Goal: Information Seeking & Learning: Learn about a topic

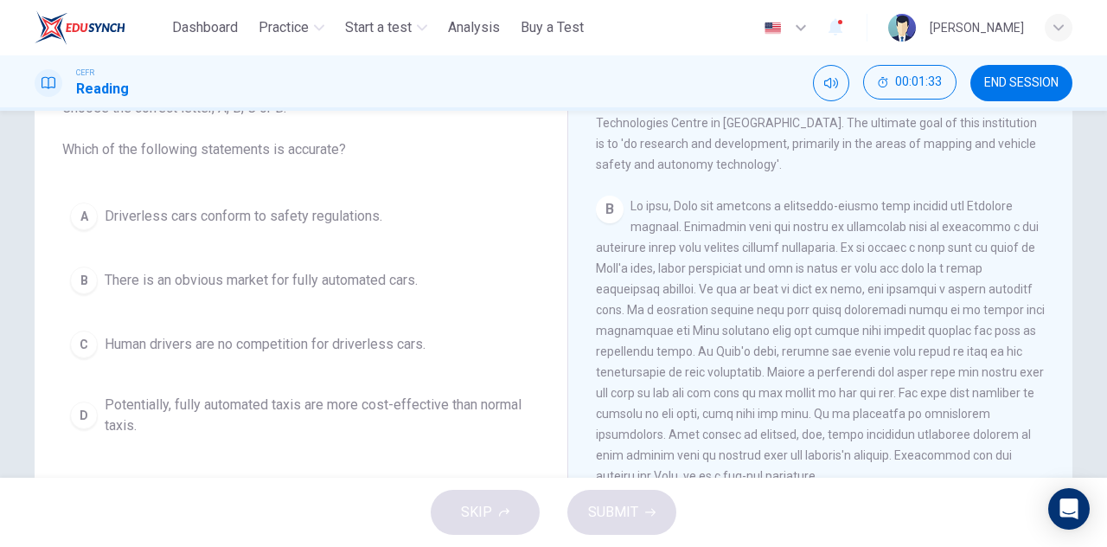
scroll to position [433, 0]
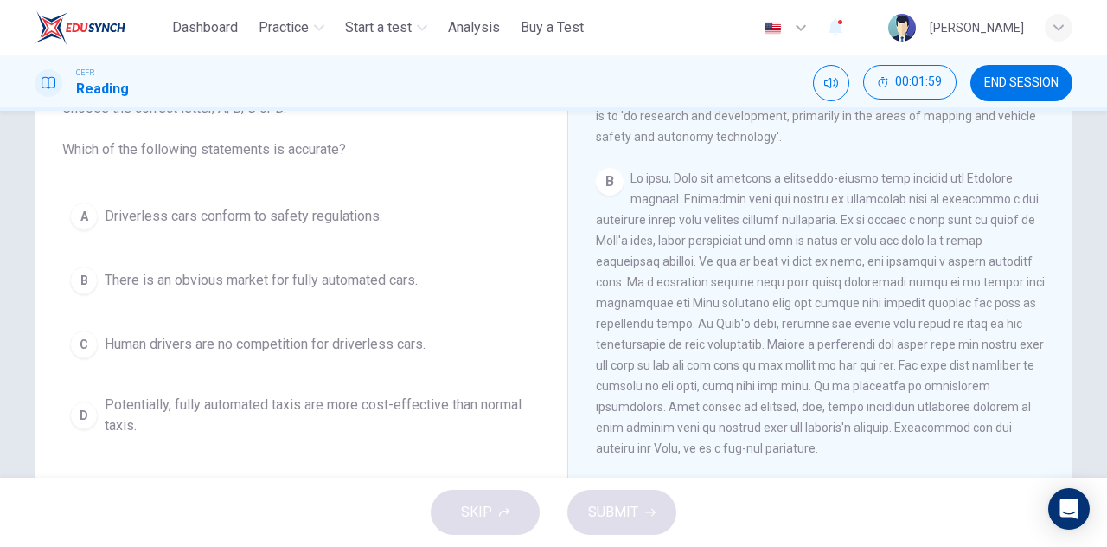
click at [369, 232] on button "A Driverless cars conform to safety regulations." at bounding box center [301, 216] width 478 height 43
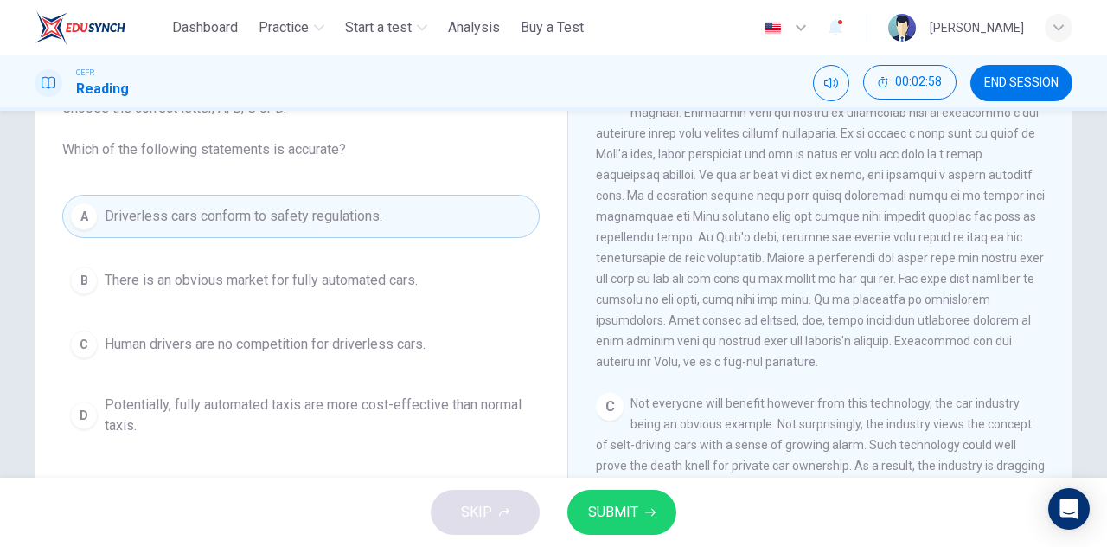
scroll to position [346, 0]
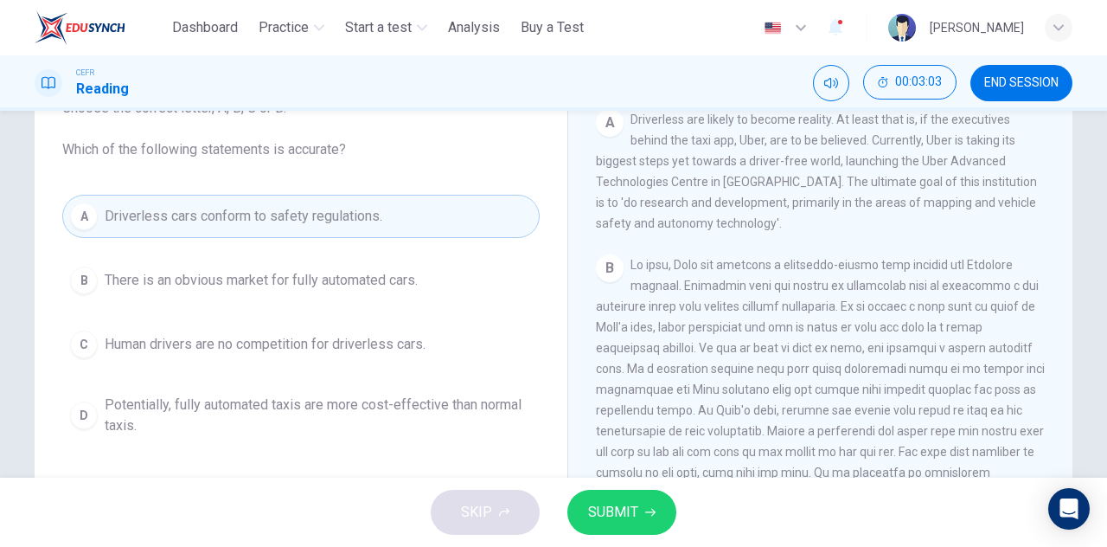
click at [287, 406] on span "Potentially, fully automated taxis are more cost-effective than normal taxis." at bounding box center [318, 416] width 427 height 42
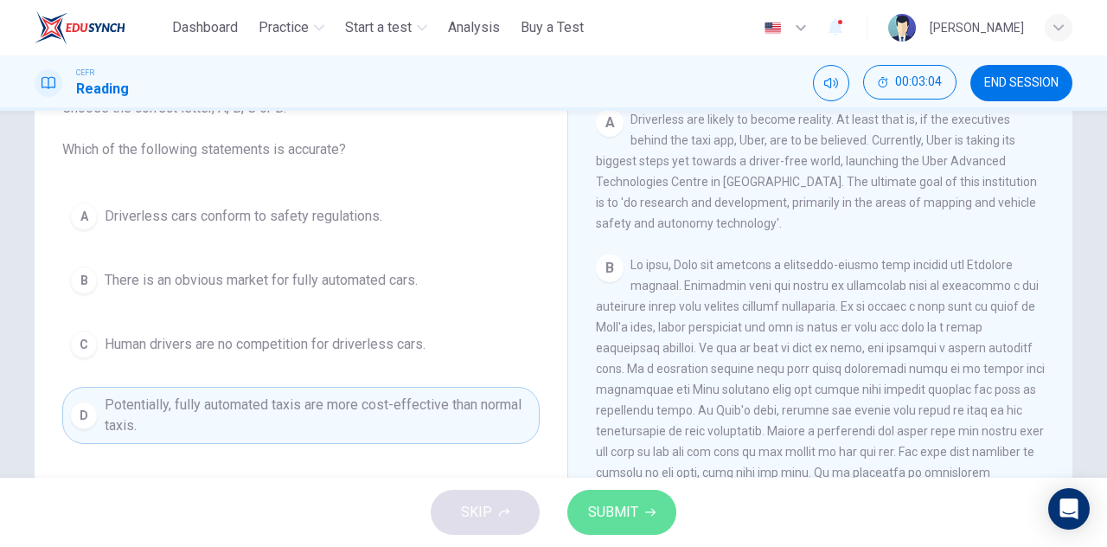
click at [644, 508] on button "SUBMIT" at bounding box center [622, 512] width 109 height 45
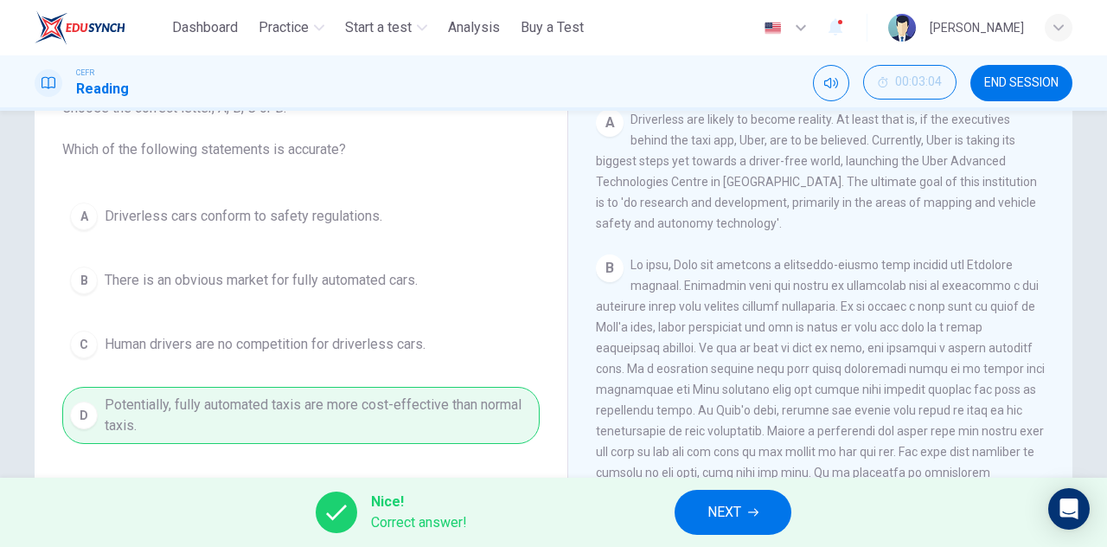
click at [703, 510] on button "NEXT" at bounding box center [733, 512] width 117 height 45
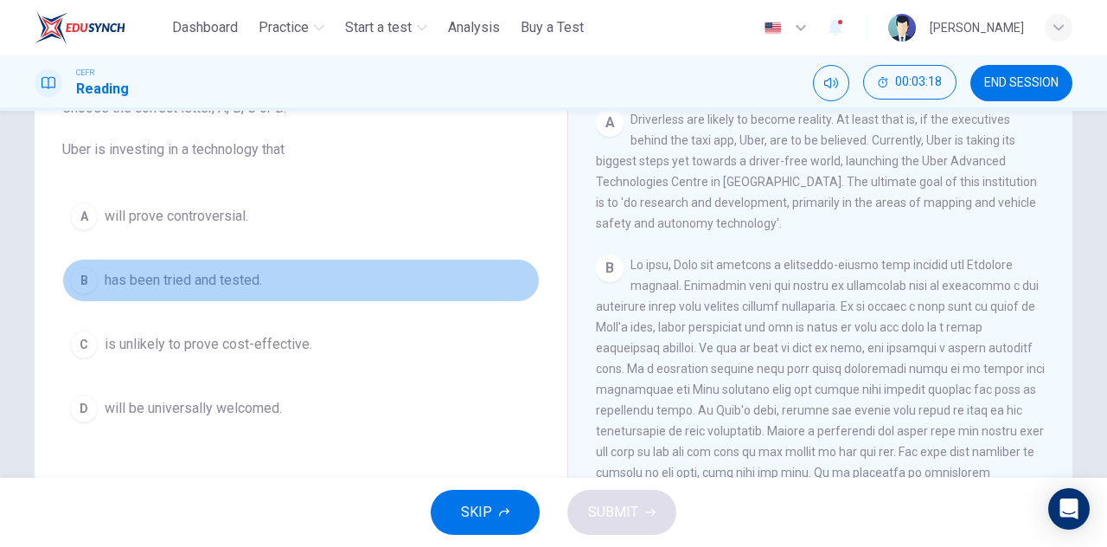
click at [279, 289] on button "B has been tried and tested." at bounding box center [301, 280] width 478 height 43
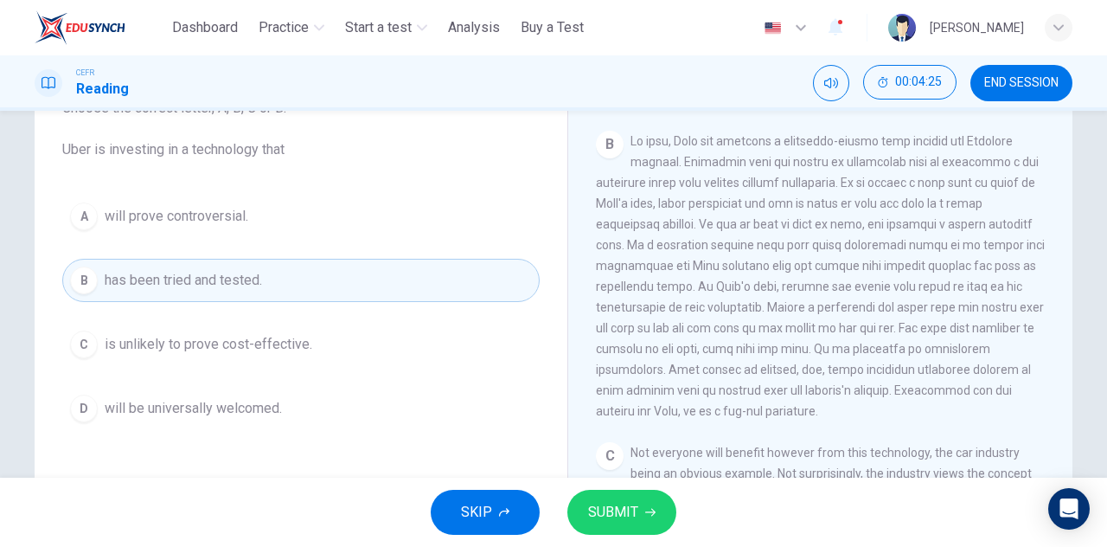
scroll to position [433, 0]
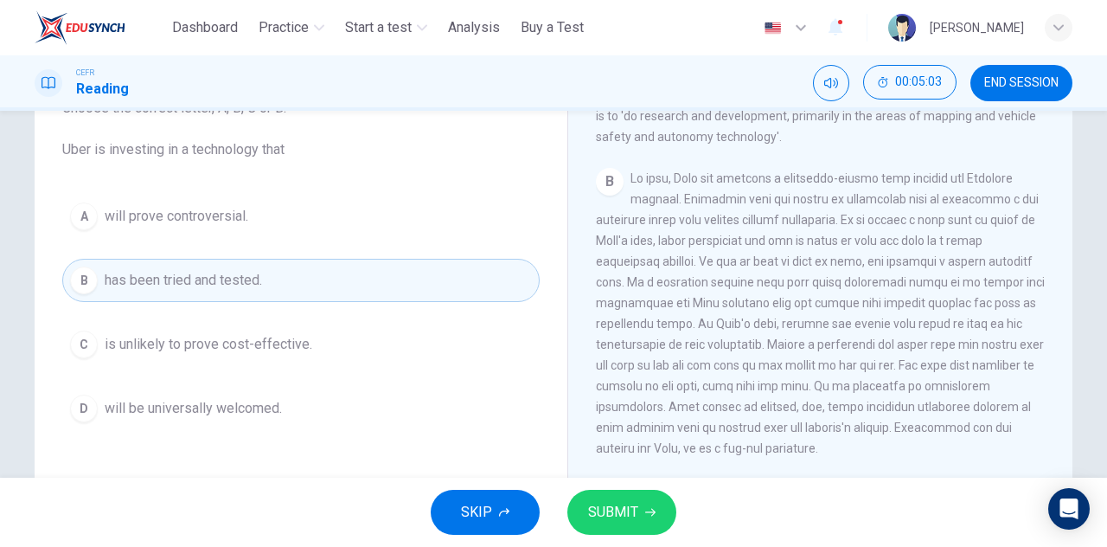
click at [152, 401] on span "will be universally welcomed." at bounding box center [193, 408] width 177 height 21
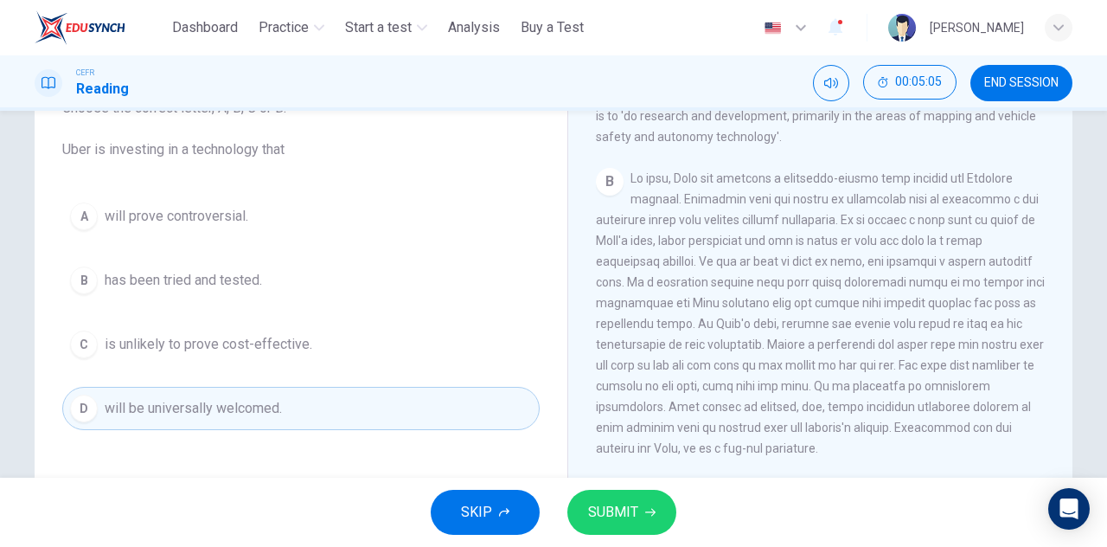
click at [616, 508] on span "SUBMIT" at bounding box center [613, 512] width 50 height 24
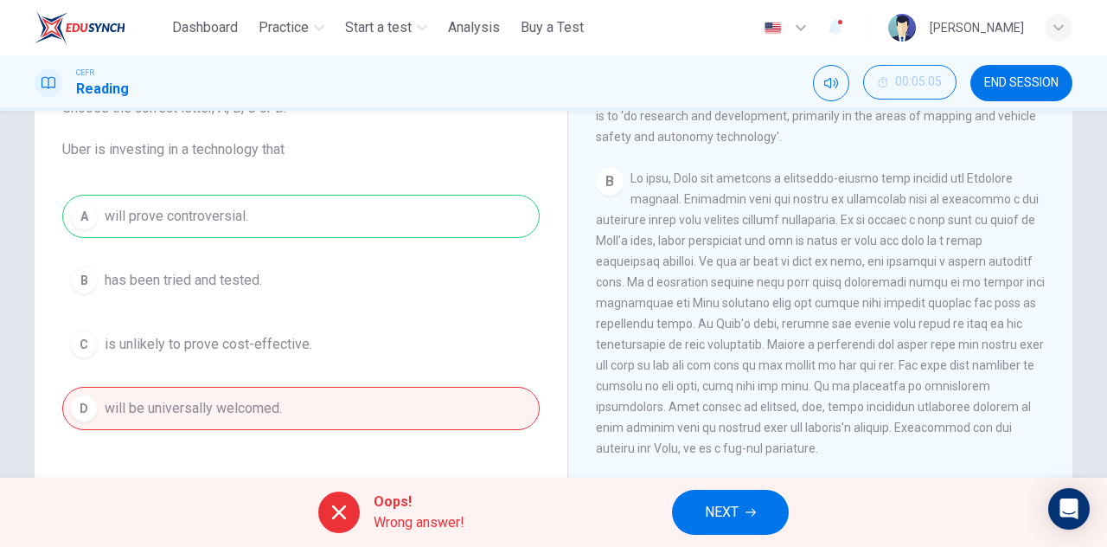
drag, startPoint x: 850, startPoint y: 225, endPoint x: 1017, endPoint y: 217, distance: 168.0
click at [1017, 217] on span at bounding box center [820, 313] width 449 height 284
click at [1055, 30] on icon "button" at bounding box center [1059, 27] width 10 height 10
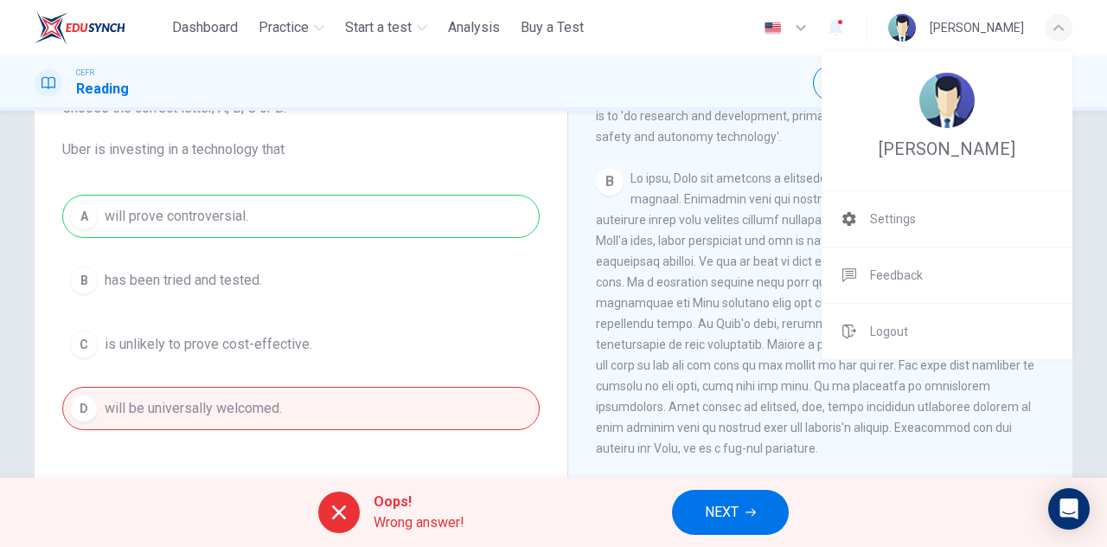
click at [790, 297] on div at bounding box center [553, 273] width 1107 height 547
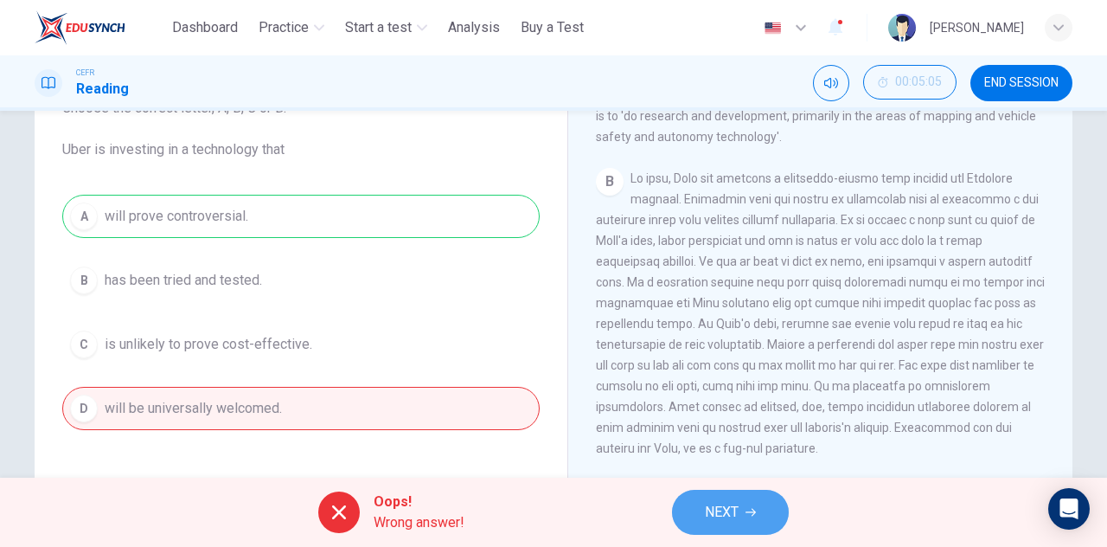
click at [723, 504] on span "NEXT" at bounding box center [722, 512] width 34 height 24
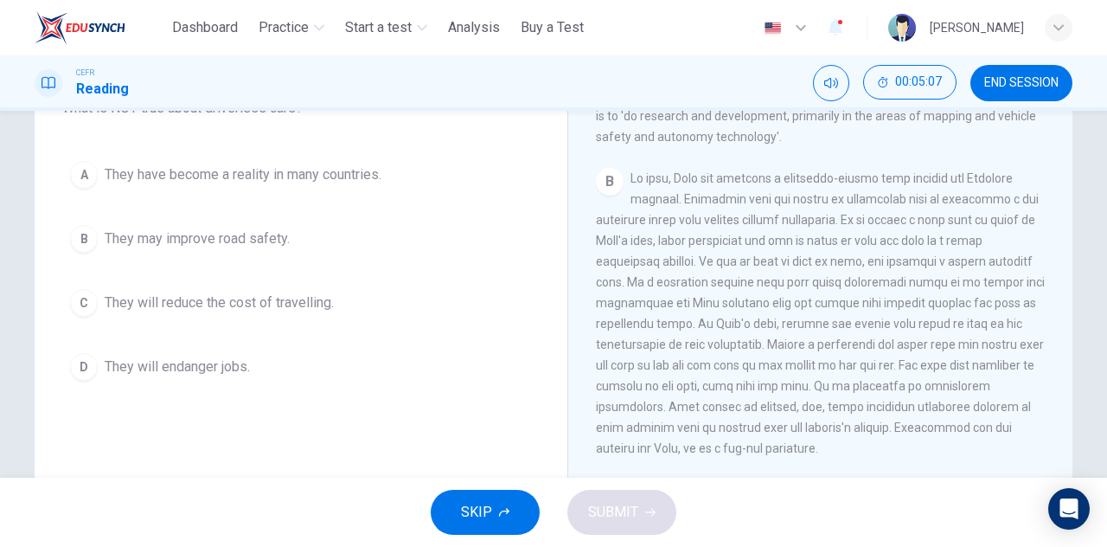
scroll to position [44, 0]
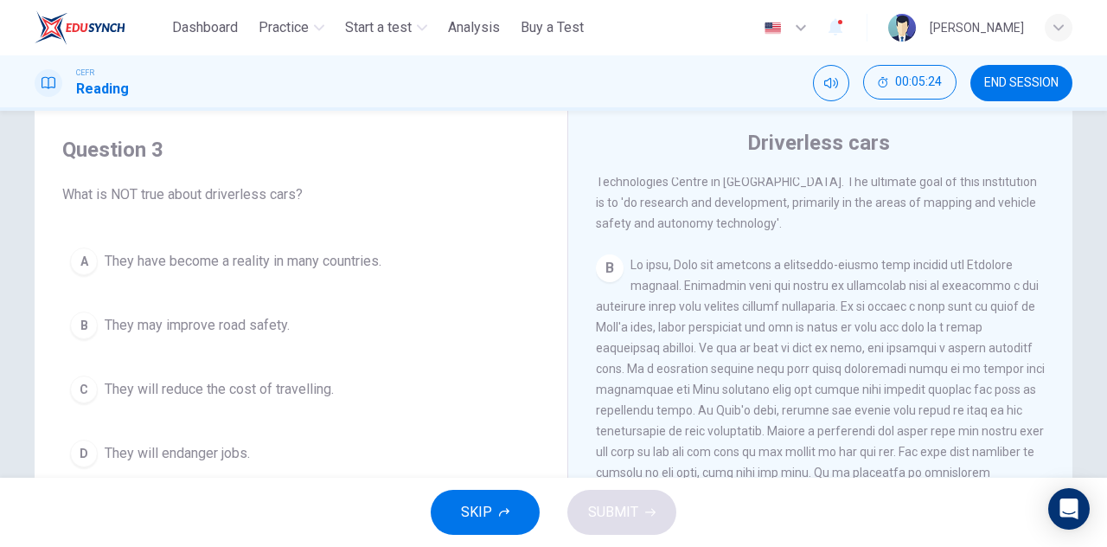
click at [322, 265] on span "They have become a reality in many countries." at bounding box center [243, 261] width 277 height 21
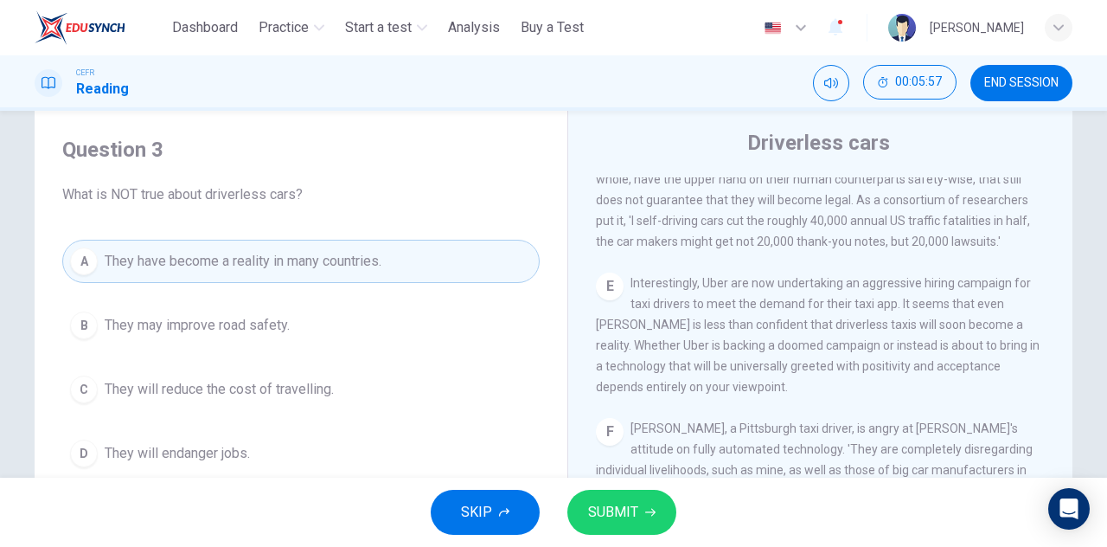
scroll to position [1125, 0]
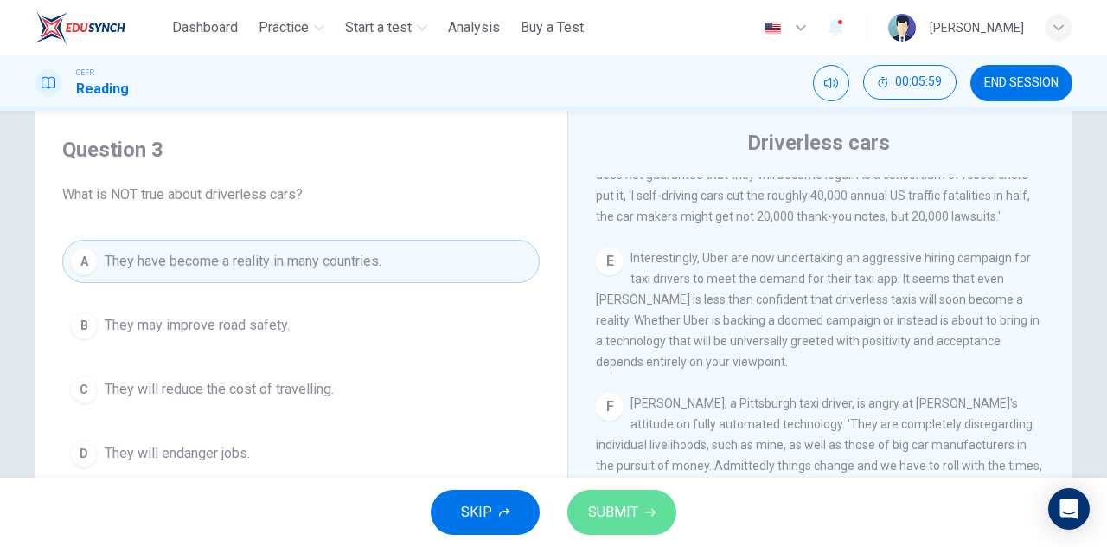
click at [634, 506] on span "SUBMIT" at bounding box center [613, 512] width 50 height 24
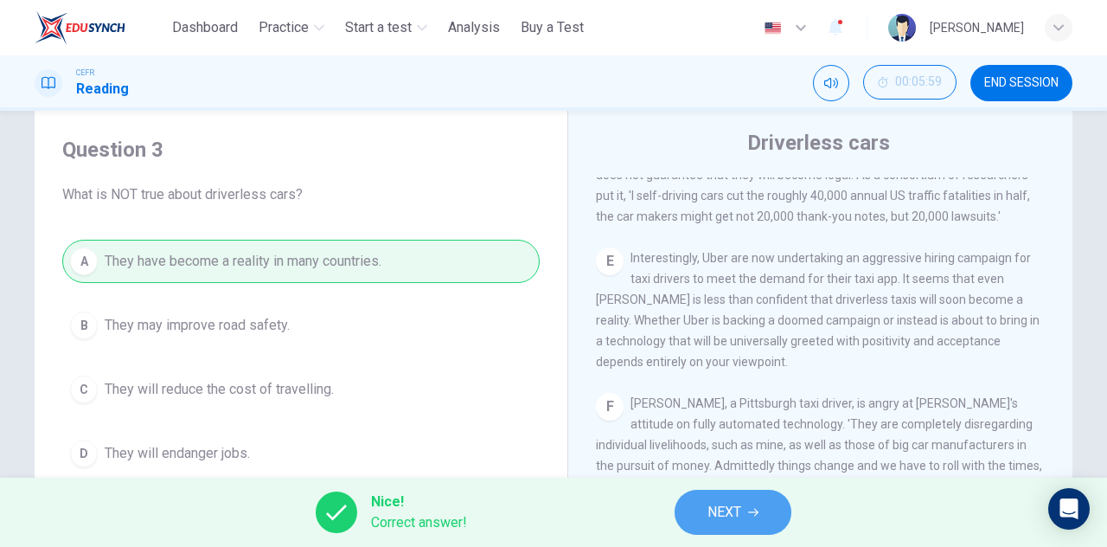
click at [741, 504] on span "NEXT" at bounding box center [725, 512] width 34 height 24
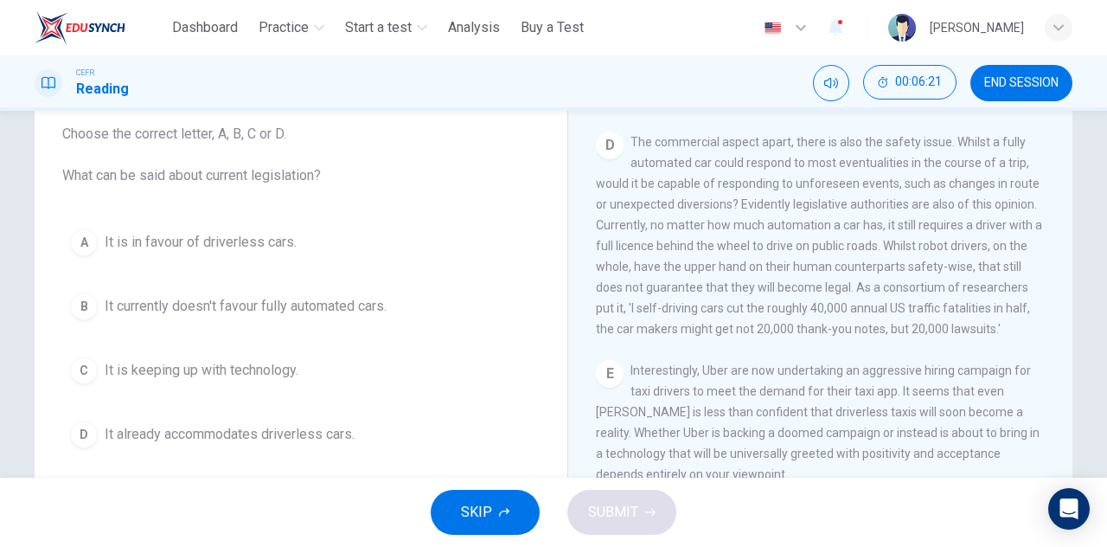
scroll to position [131, 0]
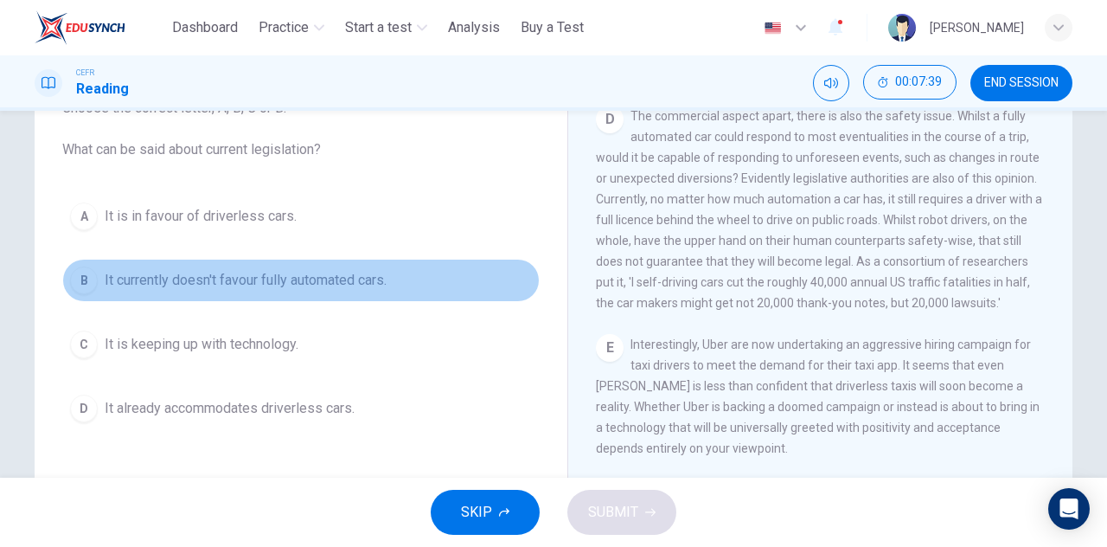
click at [292, 270] on span "It currently doesn't favour fully automated cars." at bounding box center [246, 280] width 282 height 21
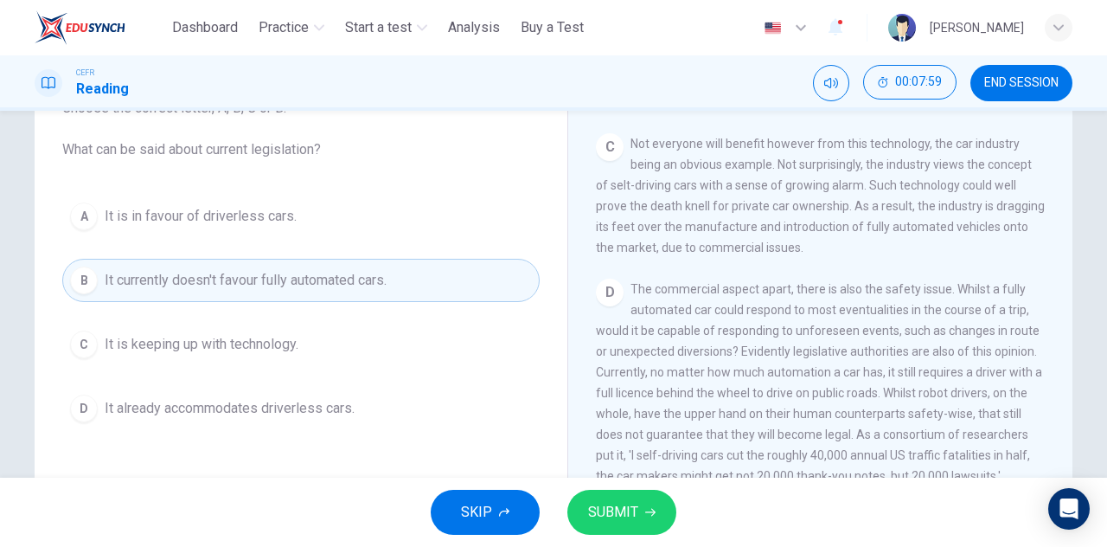
scroll to position [865, 0]
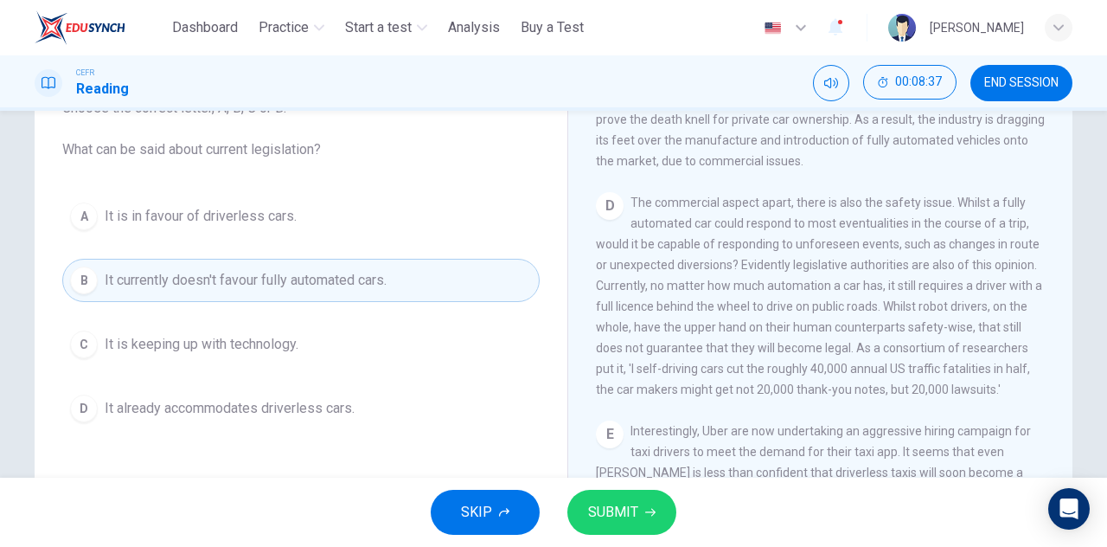
click at [247, 334] on span "It is keeping up with technology." at bounding box center [202, 344] width 194 height 21
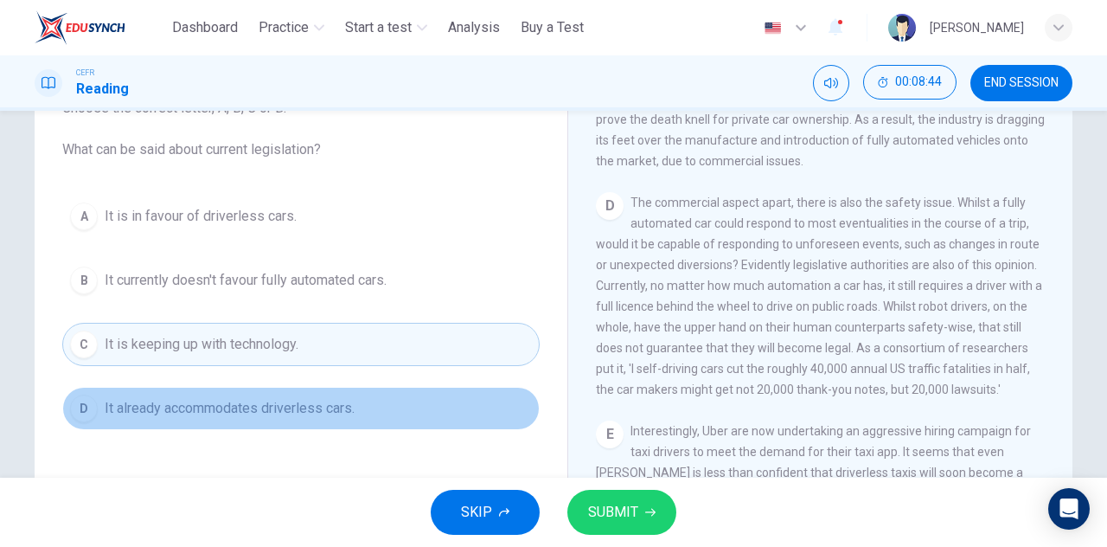
click at [226, 415] on span "It already accommodates driverless cars." at bounding box center [230, 408] width 250 height 21
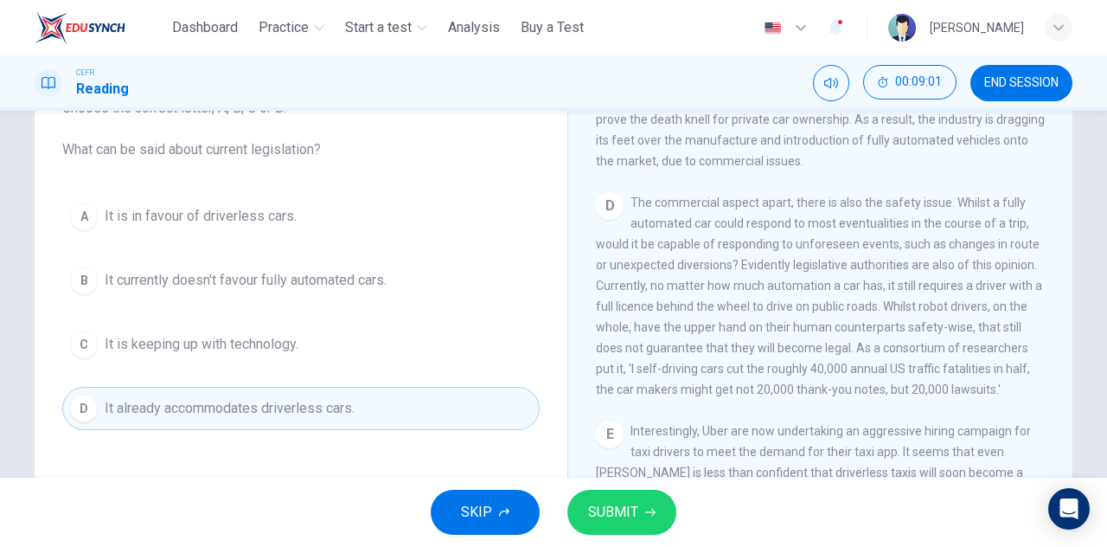
click at [253, 274] on span "It currently doesn't favour fully automated cars." at bounding box center [246, 280] width 282 height 21
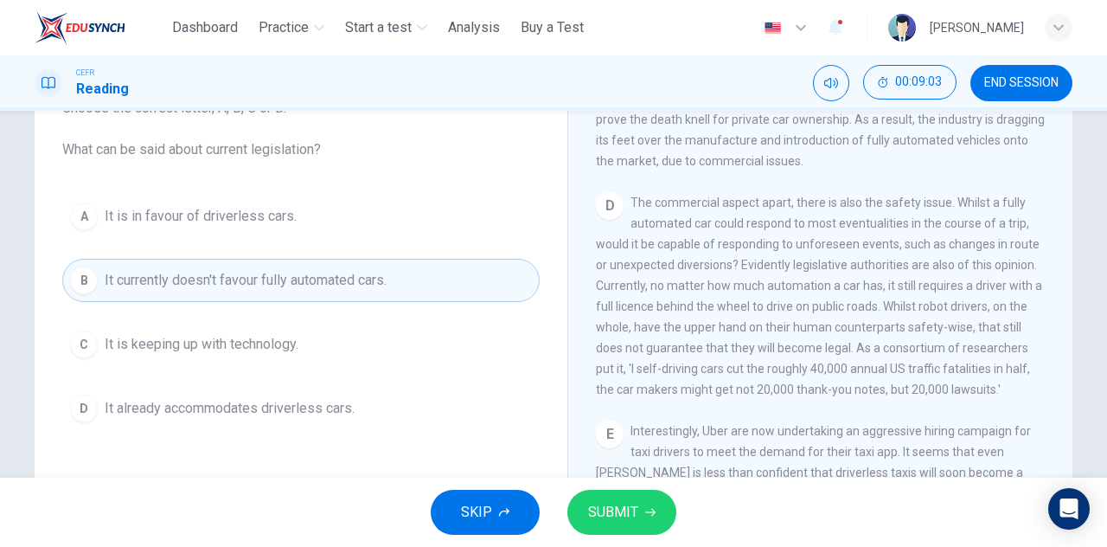
click at [582, 513] on button "SUBMIT" at bounding box center [622, 512] width 109 height 45
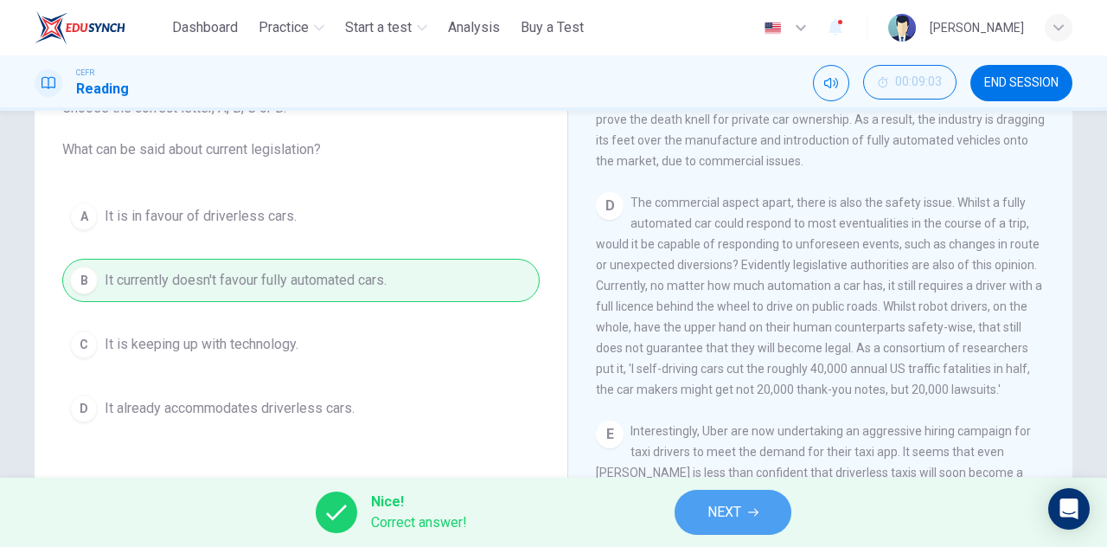
click at [728, 506] on span "NEXT" at bounding box center [725, 512] width 34 height 24
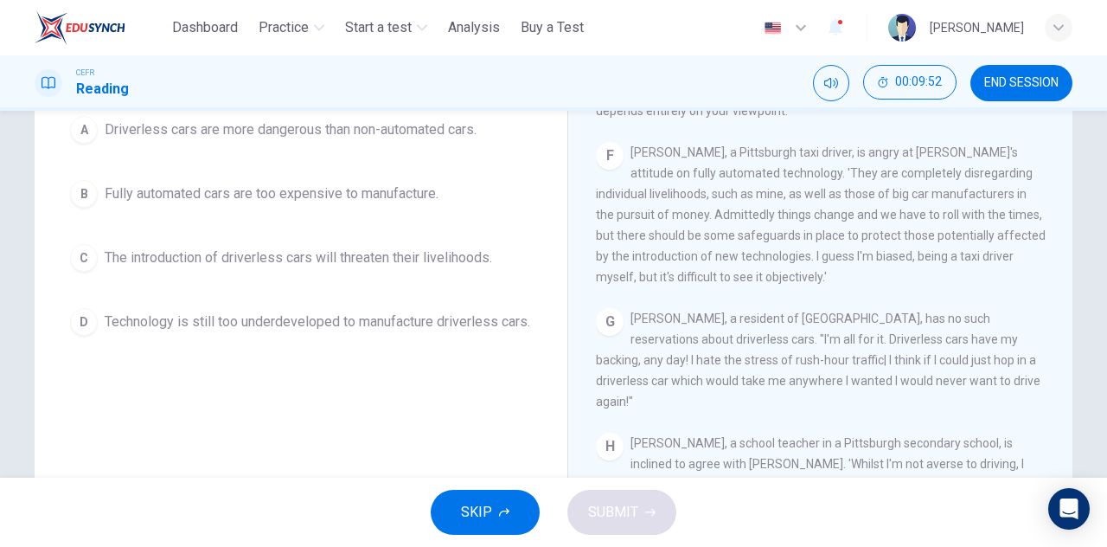
scroll to position [1177, 0]
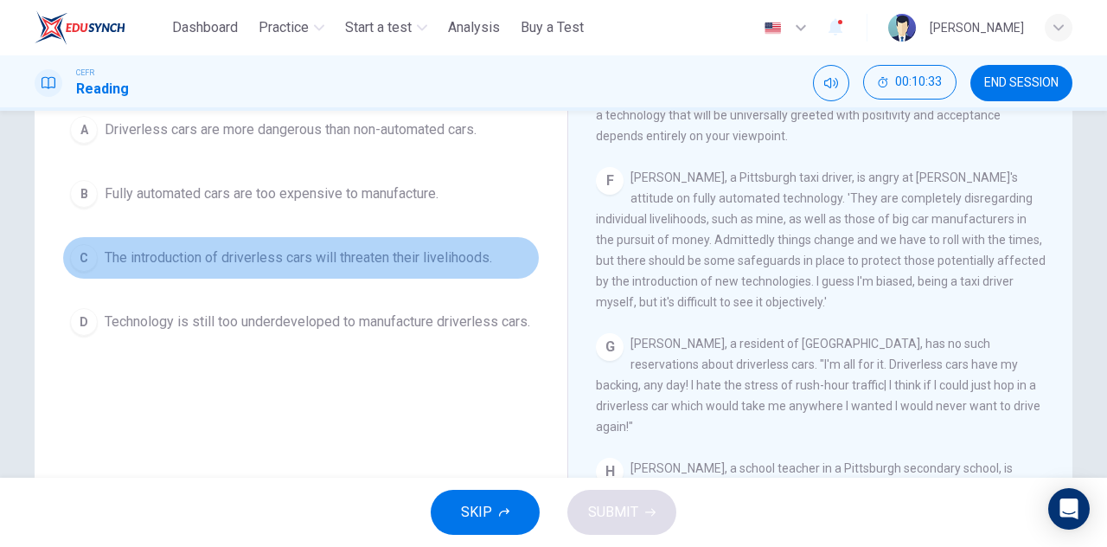
click at [336, 257] on span "The introduction of driverless cars will threaten their livelihoods." at bounding box center [299, 257] width 388 height 21
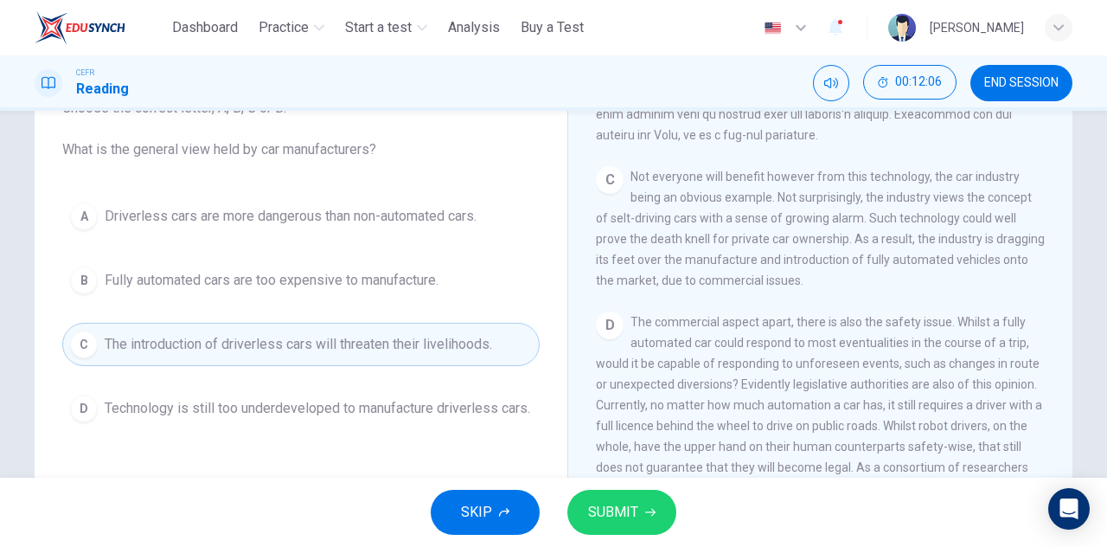
scroll to position [745, 0]
click at [298, 410] on span "Technology is still too underdeveloped to manufacture driverless cars." at bounding box center [318, 408] width 426 height 21
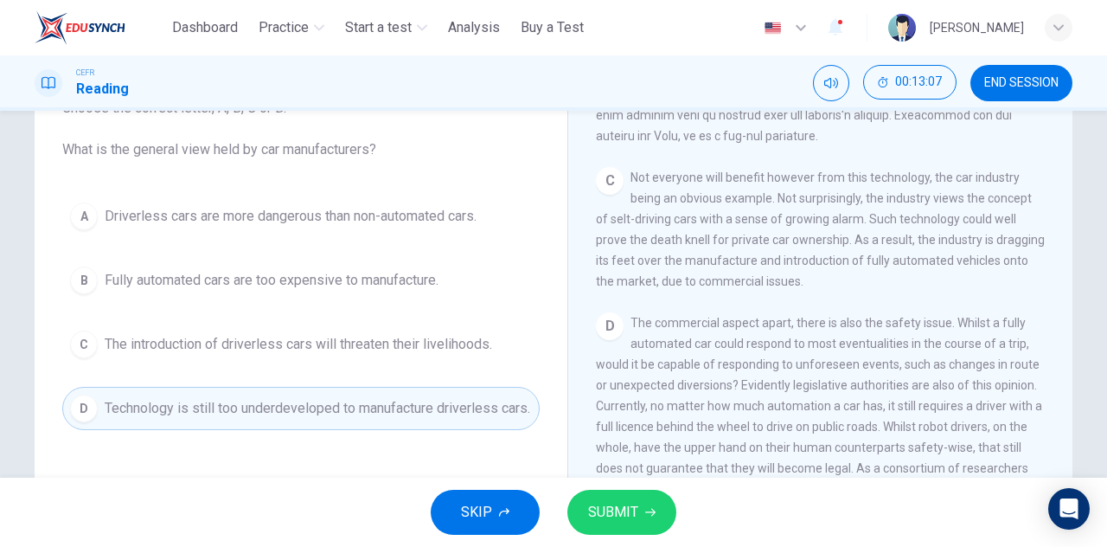
click at [388, 285] on span "Fully automated cars are too expensive to manufacture." at bounding box center [272, 280] width 334 height 21
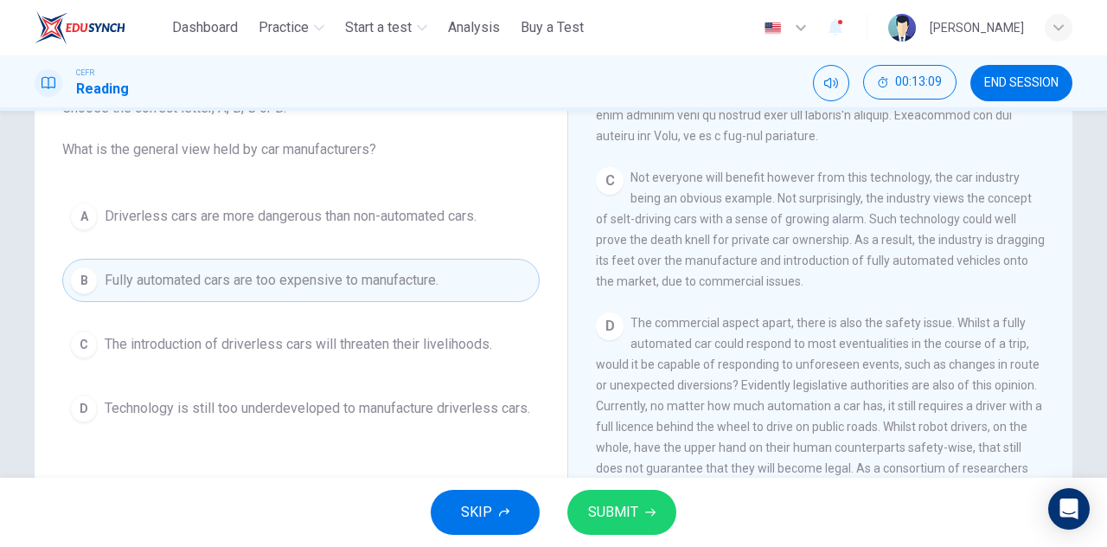
click at [602, 526] on button "SUBMIT" at bounding box center [622, 512] width 109 height 45
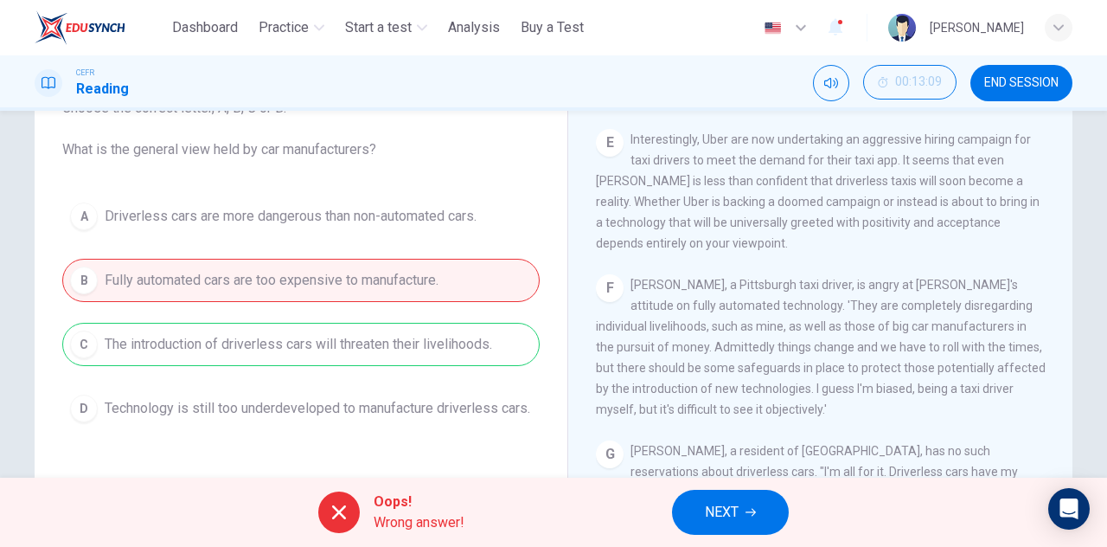
scroll to position [1177, 0]
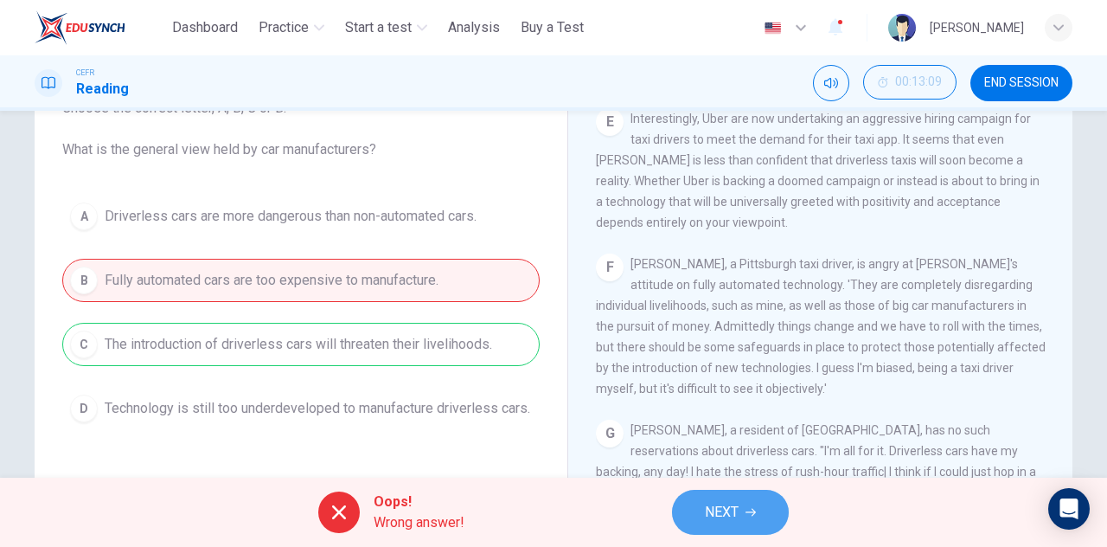
click at [743, 504] on button "NEXT" at bounding box center [730, 512] width 117 height 45
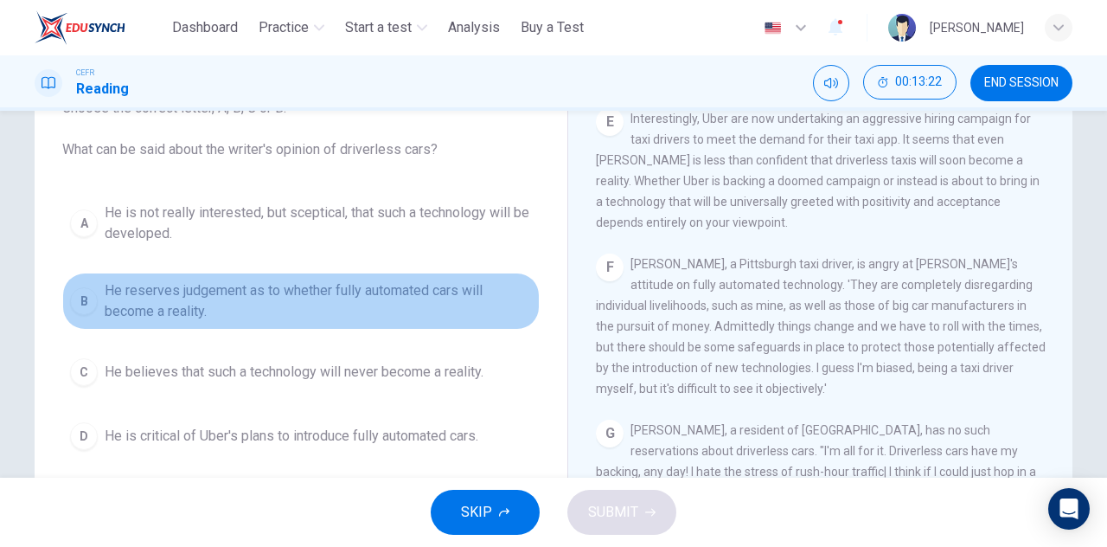
click at [392, 280] on span "He reserves judgement as to whether fully automated cars will become a reality." at bounding box center [318, 301] width 427 height 42
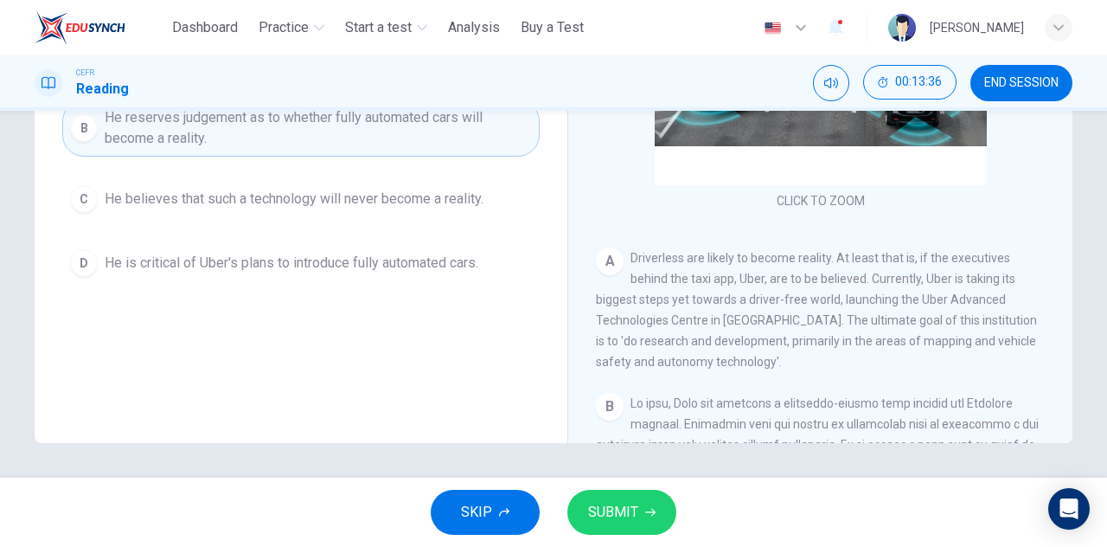
scroll to position [0, 0]
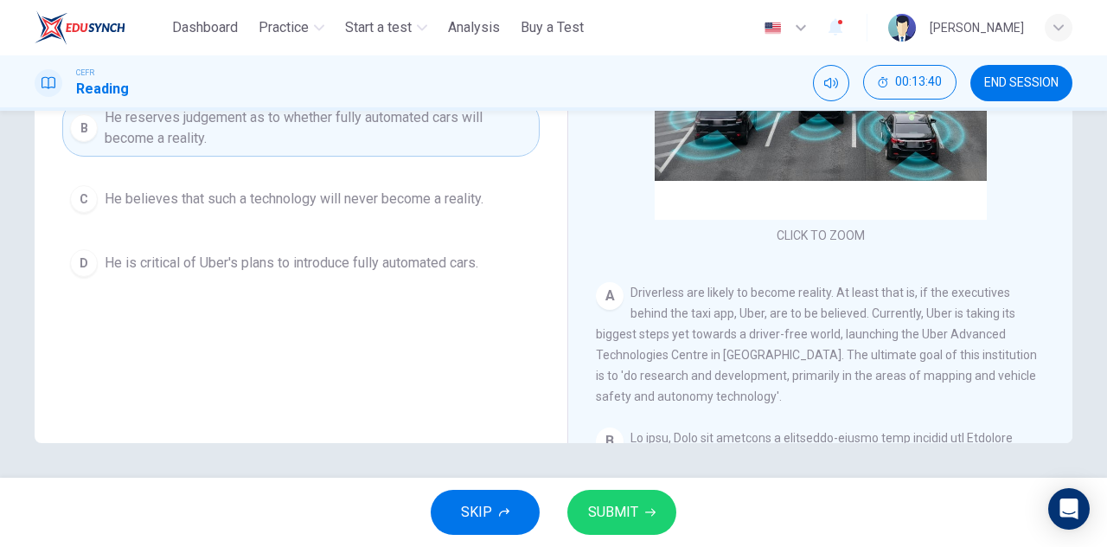
click at [607, 492] on button "SUBMIT" at bounding box center [622, 512] width 109 height 45
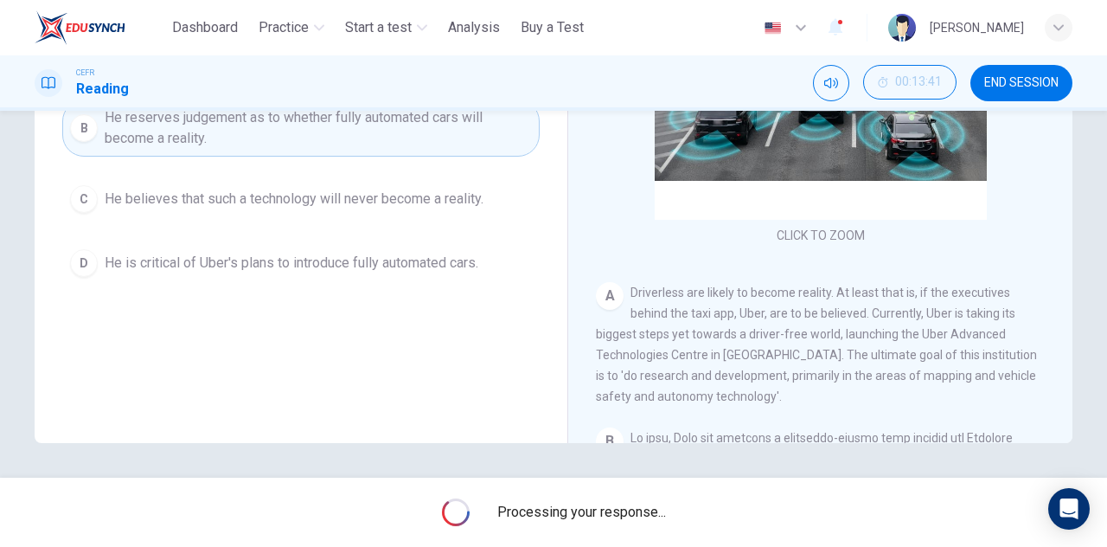
scroll to position [217, 0]
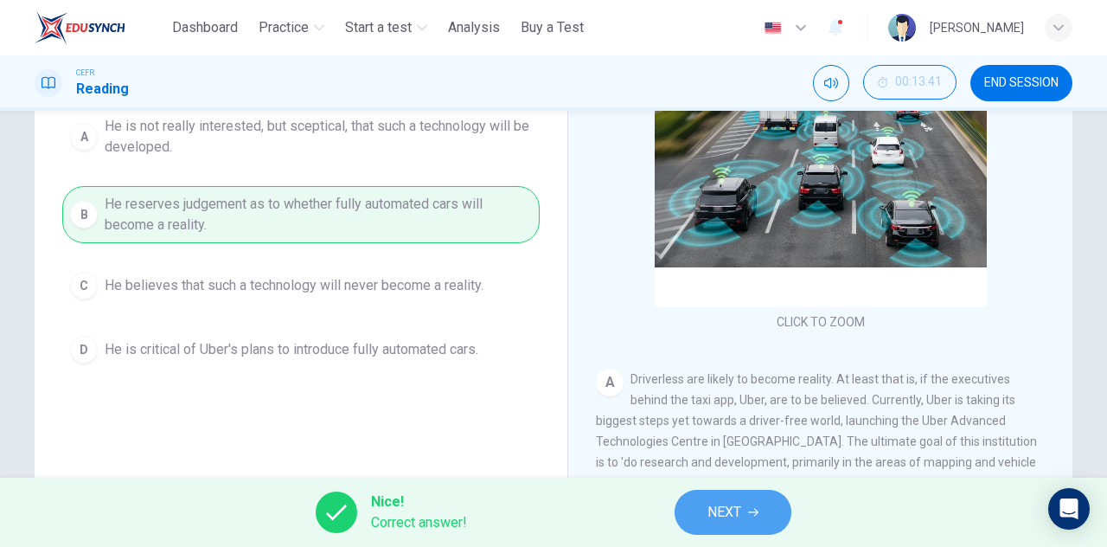
click at [702, 516] on button "NEXT" at bounding box center [733, 512] width 117 height 45
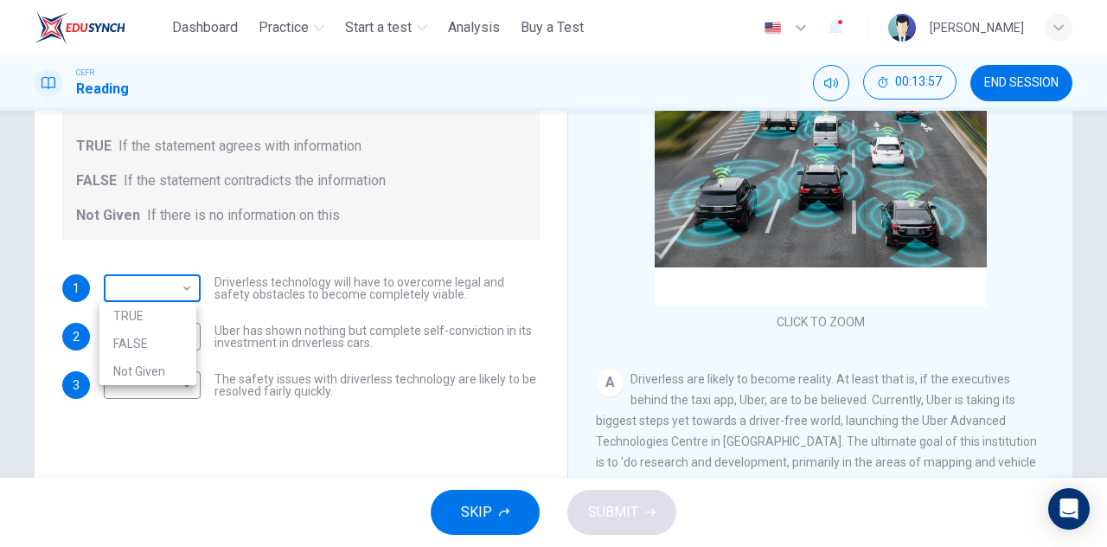
click at [157, 292] on body "This site uses cookies, as explained in our Privacy Policy . If you agree to th…" at bounding box center [553, 273] width 1107 height 547
click at [739, 347] on div at bounding box center [553, 273] width 1107 height 547
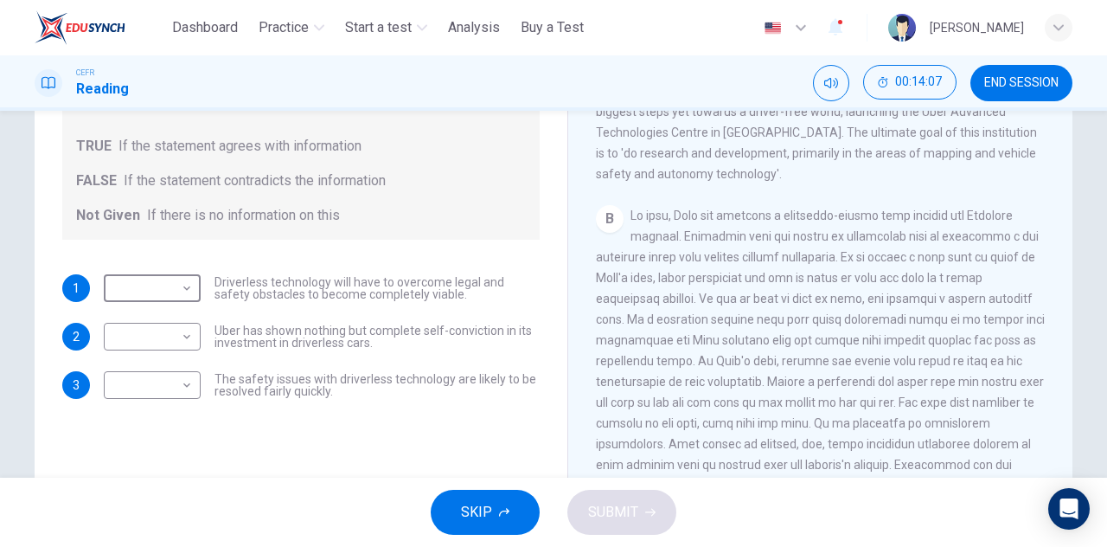
scroll to position [346, 0]
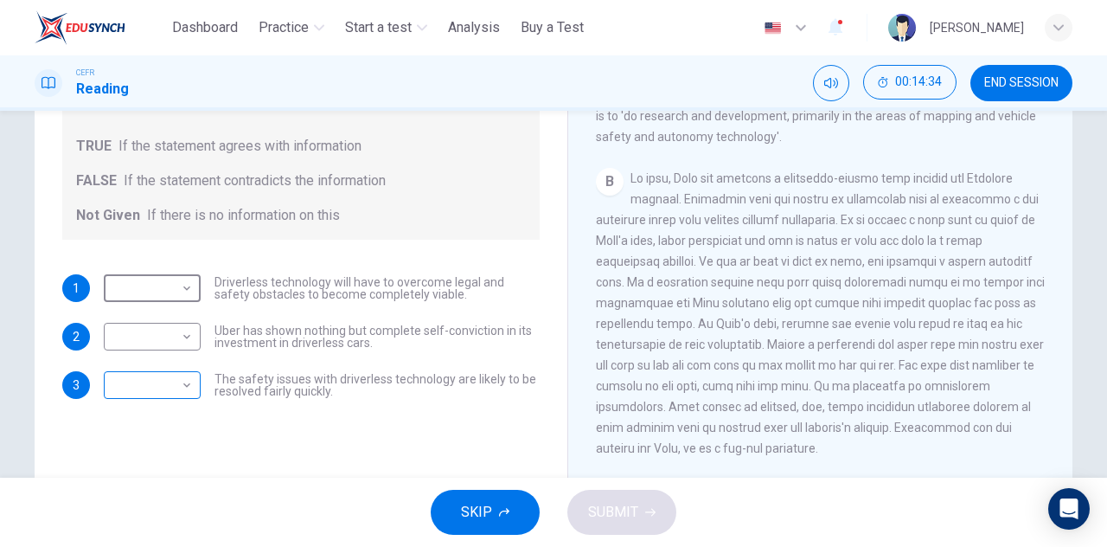
click at [175, 387] on body "This site uses cookies, as explained in our Privacy Policy . If you agree to th…" at bounding box center [553, 273] width 1107 height 547
click at [908, 274] on div at bounding box center [553, 273] width 1107 height 547
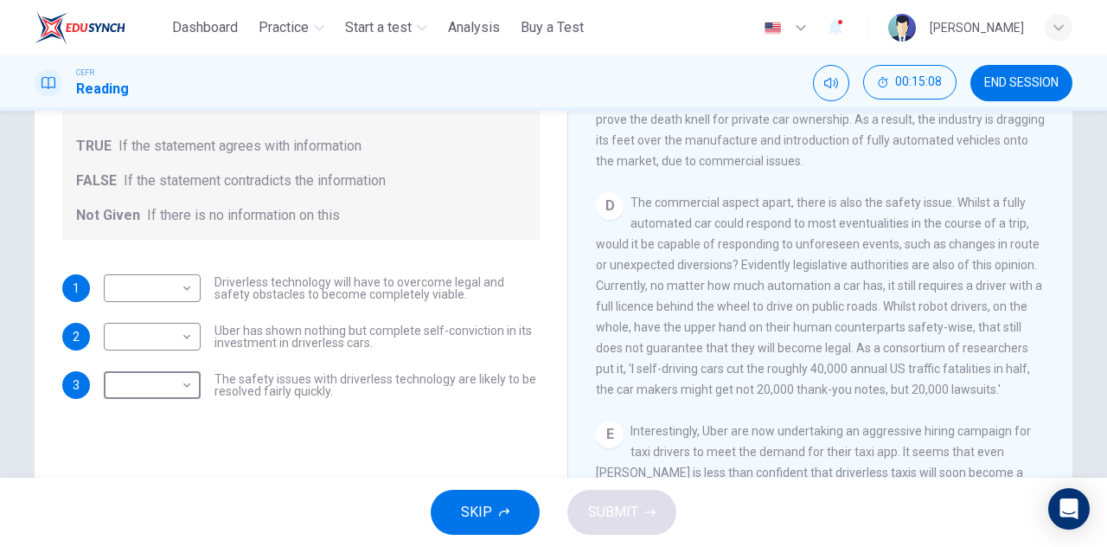
scroll to position [865, 0]
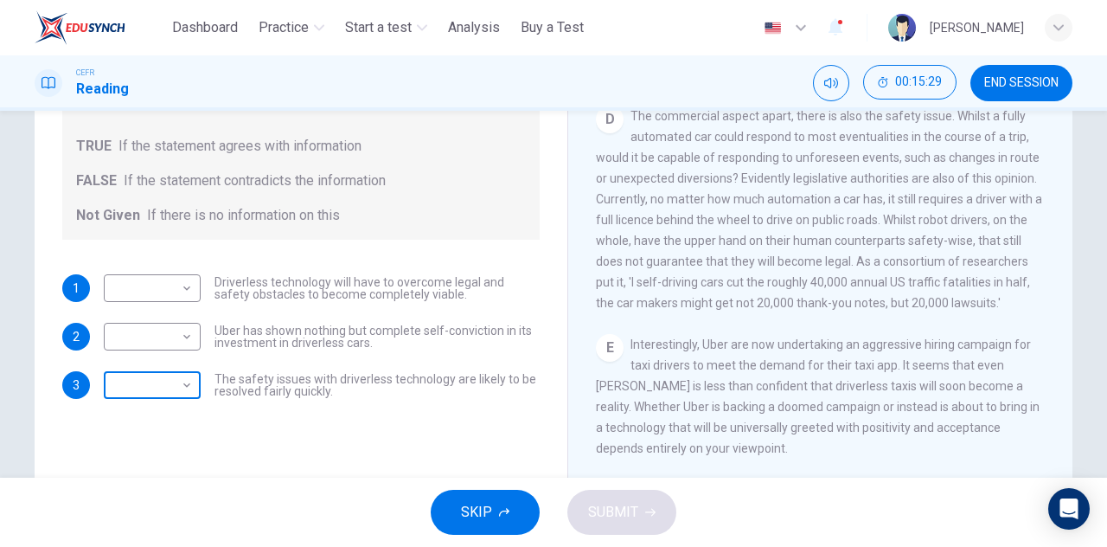
click at [154, 387] on body "This site uses cookies, as explained in our Privacy Policy . If you agree to th…" at bounding box center [553, 273] width 1107 height 547
click at [146, 430] on li "FALSE" at bounding box center [147, 441] width 97 height 28
type input "*****"
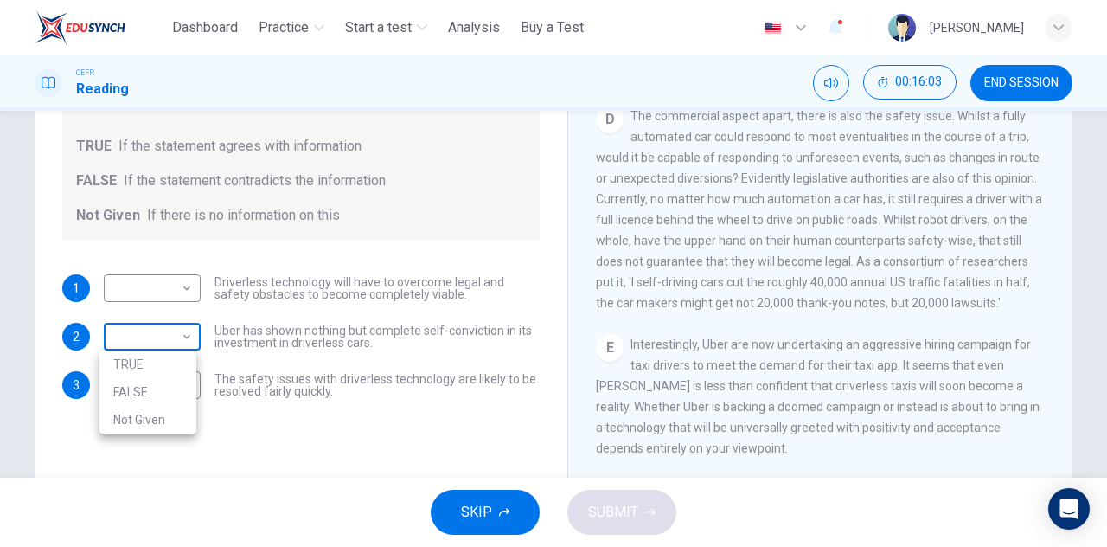
click at [163, 333] on body "This site uses cookies, as explained in our Privacy Policy . If you agree to th…" at bounding box center [553, 273] width 1107 height 547
click at [146, 394] on li "FALSE" at bounding box center [147, 392] width 97 height 28
type input "*****"
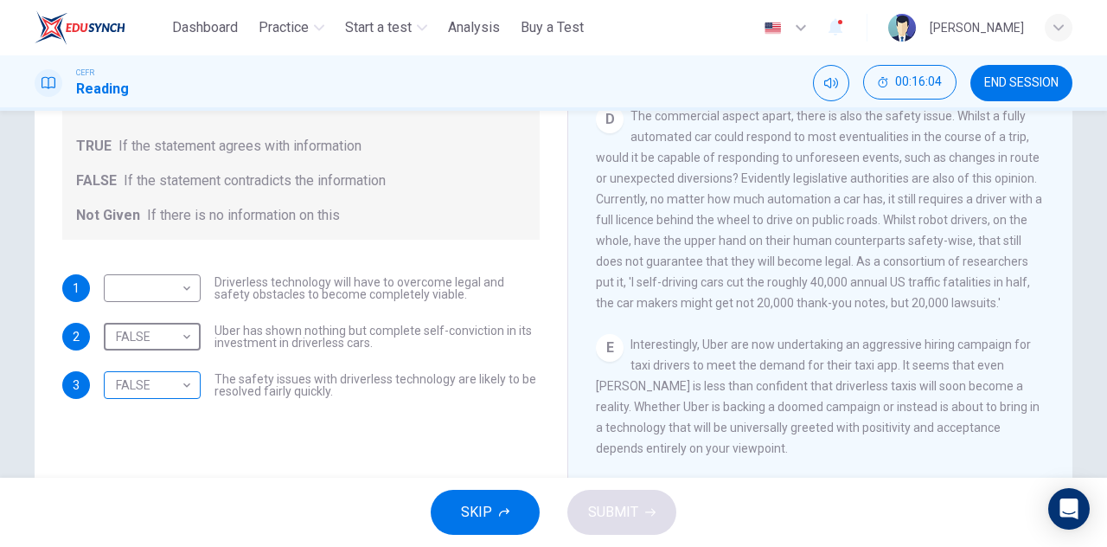
click at [162, 396] on body "This site uses cookies, as explained in our Privacy Policy . If you agree to th…" at bounding box center [553, 273] width 1107 height 547
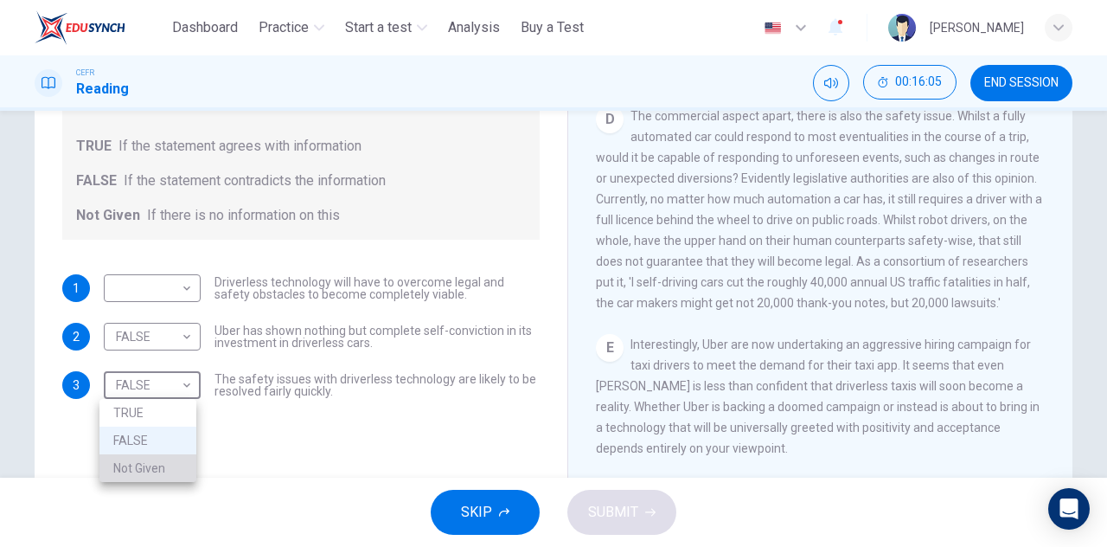
click at [138, 459] on li "Not Given" at bounding box center [147, 468] width 97 height 28
type input "*********"
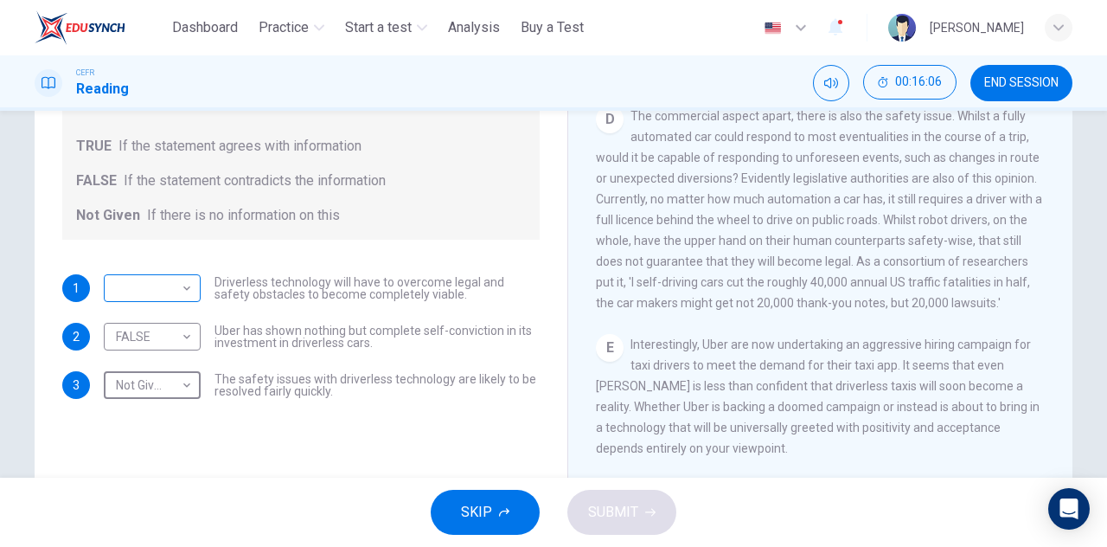
click at [161, 287] on body "This site uses cookies, as explained in our Privacy Policy . If you agree to th…" at bounding box center [553, 273] width 1107 height 547
click at [156, 324] on li "TRUE" at bounding box center [147, 316] width 97 height 28
type input "****"
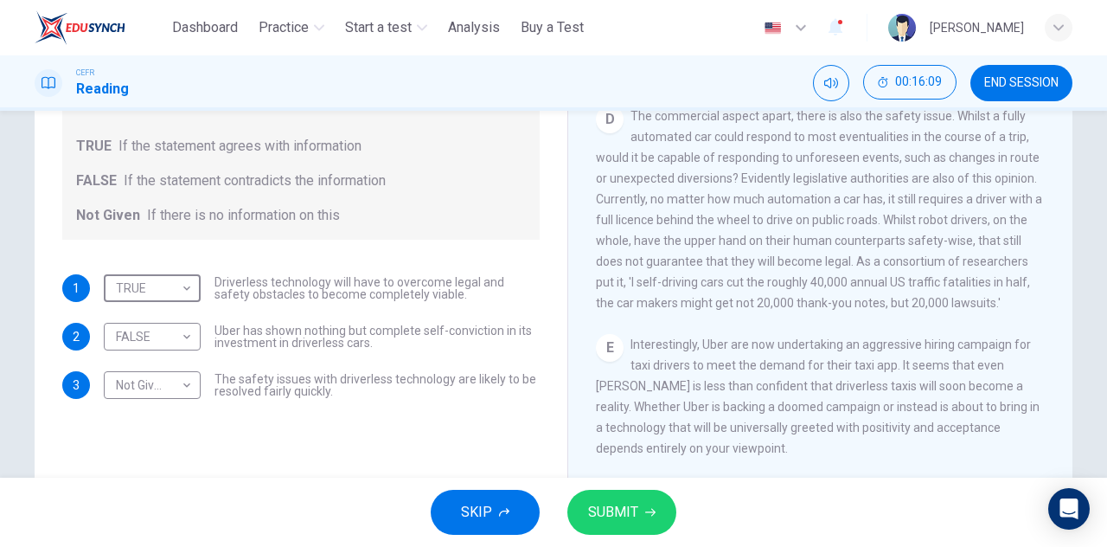
click at [619, 494] on button "SUBMIT" at bounding box center [622, 512] width 109 height 45
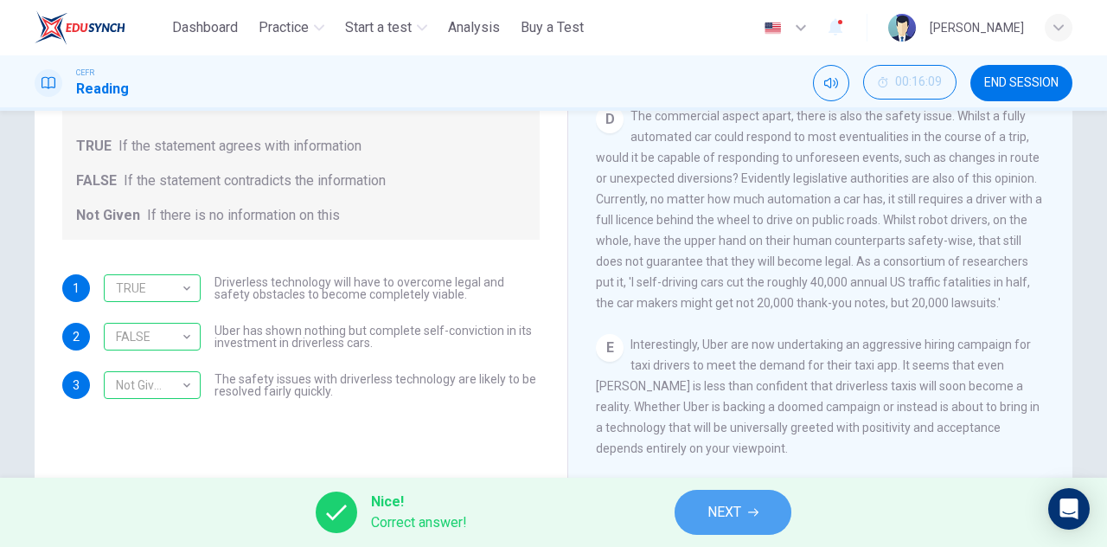
click at [767, 508] on button "NEXT" at bounding box center [733, 512] width 117 height 45
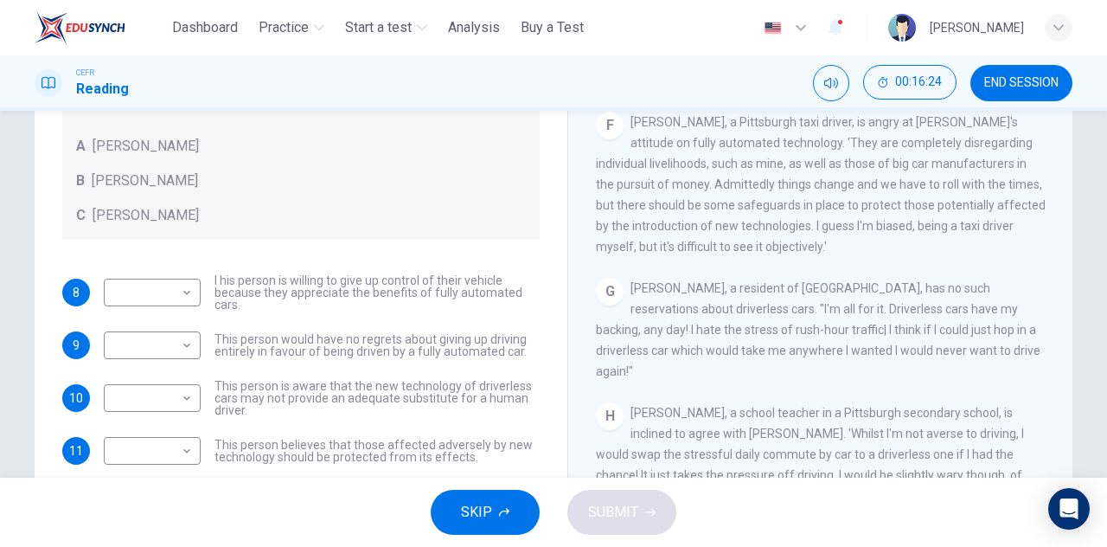
scroll to position [1264, 0]
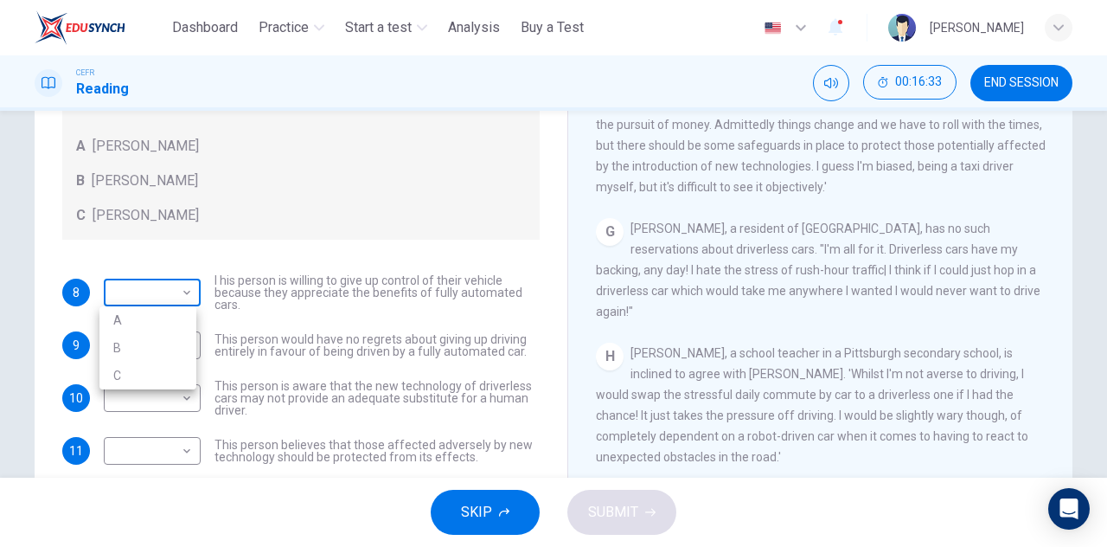
click at [160, 281] on body "This site uses cookies, as explained in our Privacy Policy . If you agree to th…" at bounding box center [553, 273] width 1107 height 547
click at [146, 342] on li "B" at bounding box center [147, 348] width 97 height 28
type input "*"
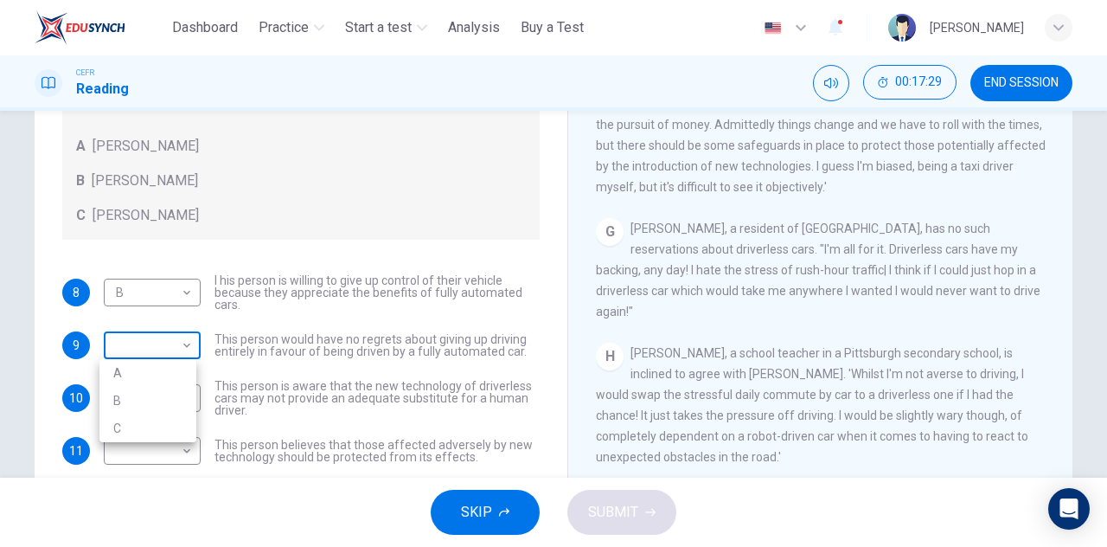
click at [186, 339] on body "This site uses cookies, as explained in our Privacy Policy . If you agree to th…" at bounding box center [553, 273] width 1107 height 547
click at [166, 395] on li "B" at bounding box center [147, 401] width 97 height 28
type input "*"
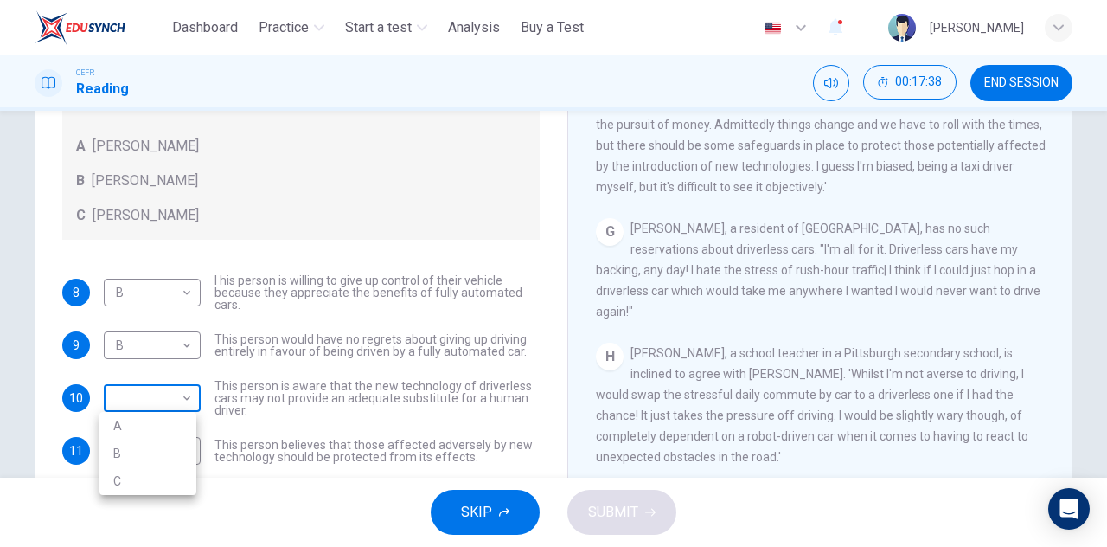
click at [160, 400] on body "This site uses cookies, as explained in our Privacy Policy . If you agree to th…" at bounding box center [553, 273] width 1107 height 547
click at [813, 309] on div at bounding box center [553, 273] width 1107 height 547
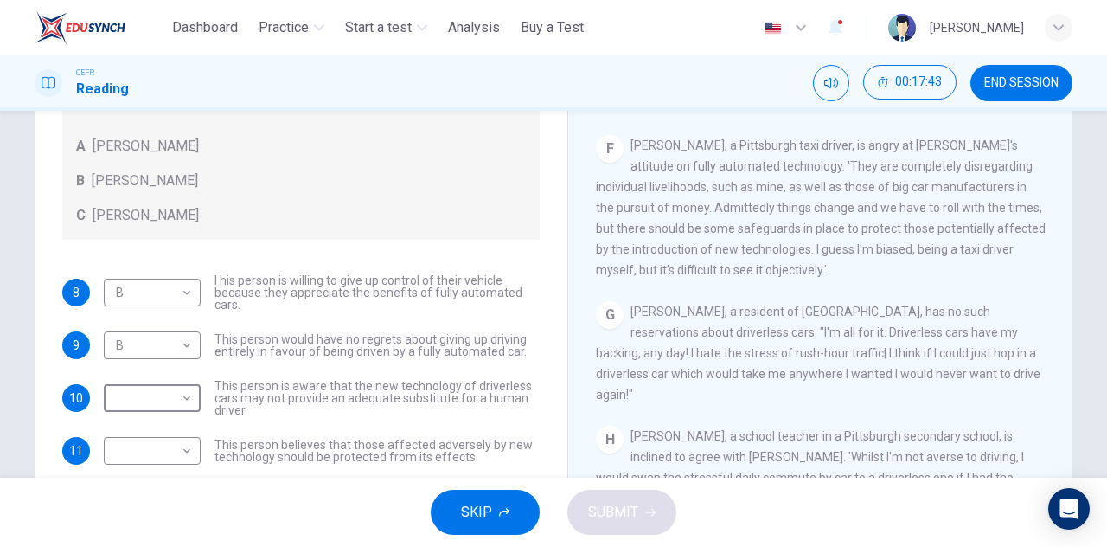
scroll to position [1177, 0]
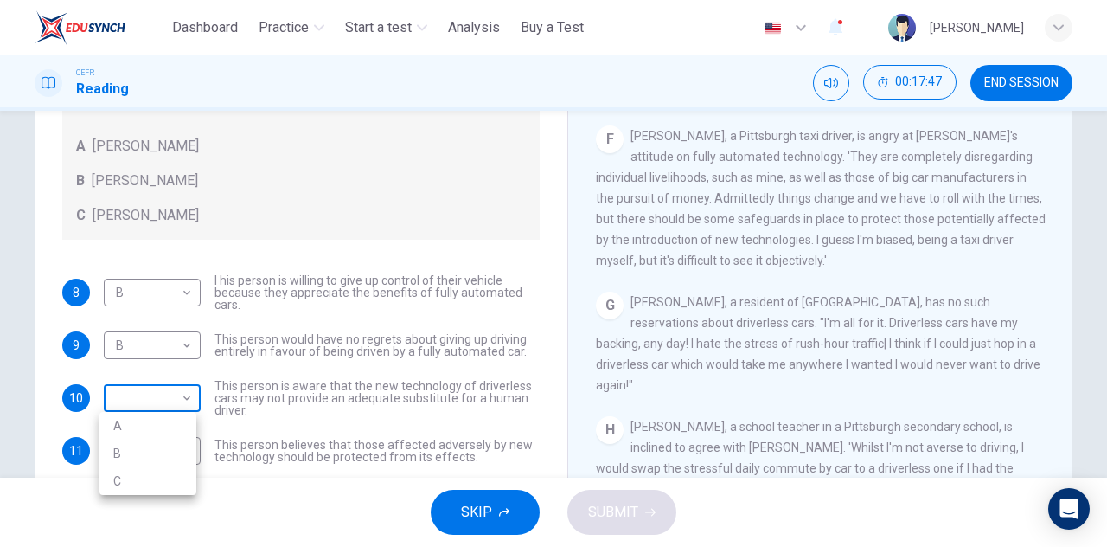
click at [176, 400] on body "This site uses cookies, as explained in our Privacy Policy . If you agree to th…" at bounding box center [553, 273] width 1107 height 547
click at [171, 433] on li "A" at bounding box center [147, 426] width 97 height 28
type input "*"
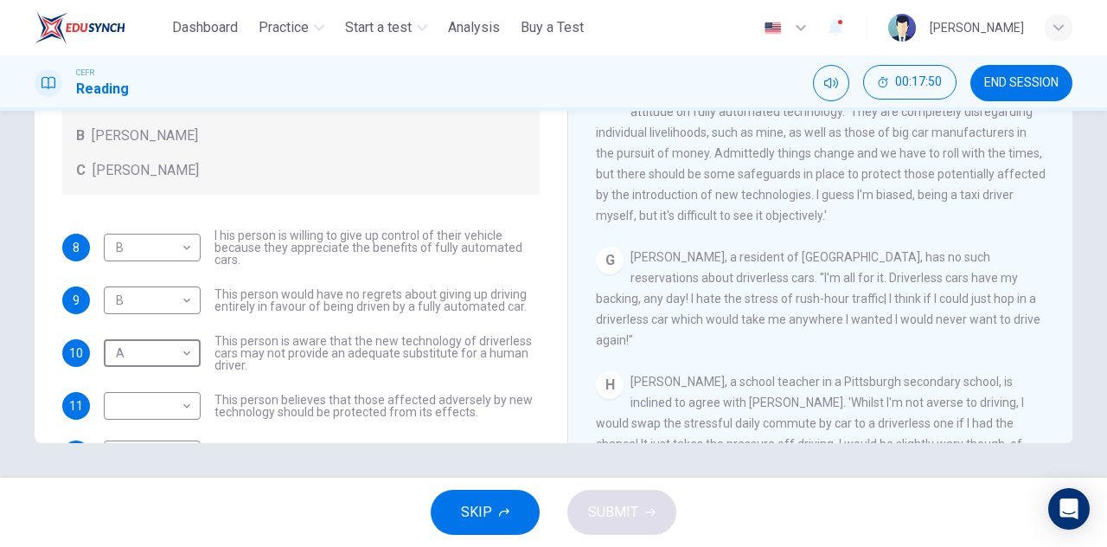
scroll to position [59, 0]
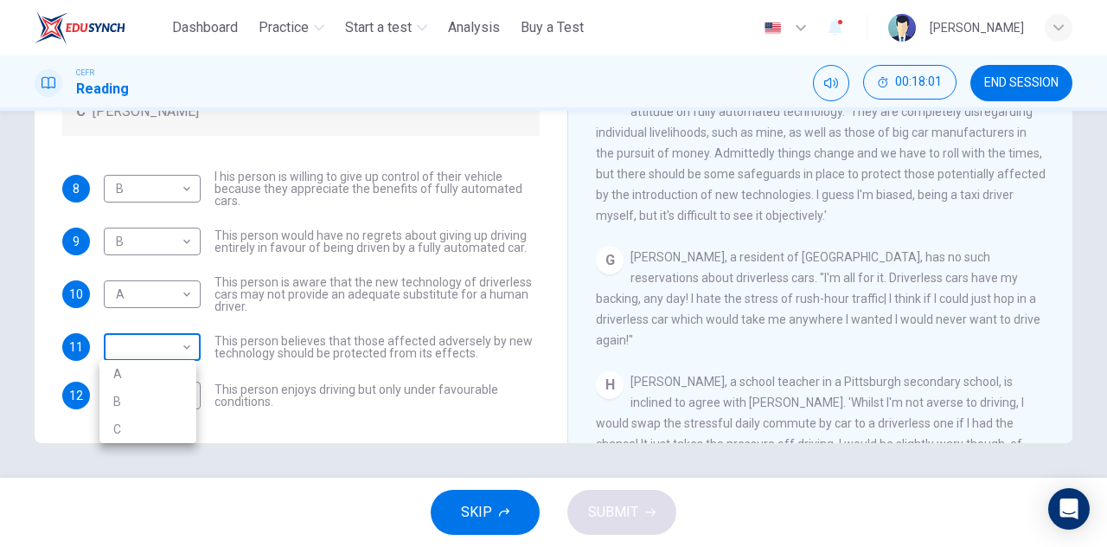
click at [177, 335] on body "This site uses cookies, as explained in our Privacy Policy . If you agree to th…" at bounding box center [553, 273] width 1107 height 547
click at [157, 374] on li "A" at bounding box center [147, 374] width 97 height 28
type input "*"
click at [174, 391] on body "This site uses cookies, as explained in our Privacy Policy . If you agree to th…" at bounding box center [553, 273] width 1107 height 547
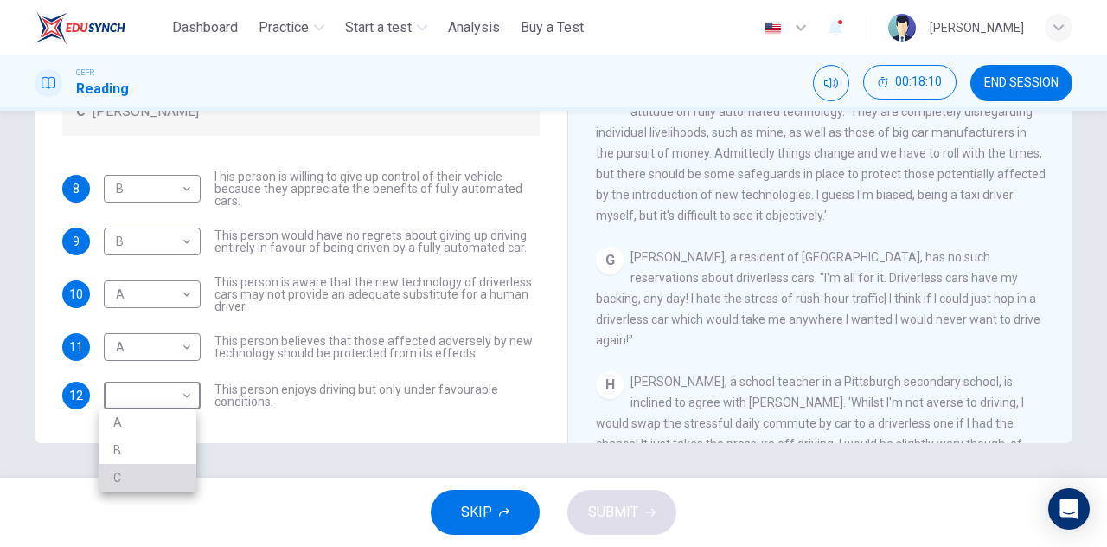
click at [154, 475] on li "C" at bounding box center [147, 478] width 97 height 28
type input "*"
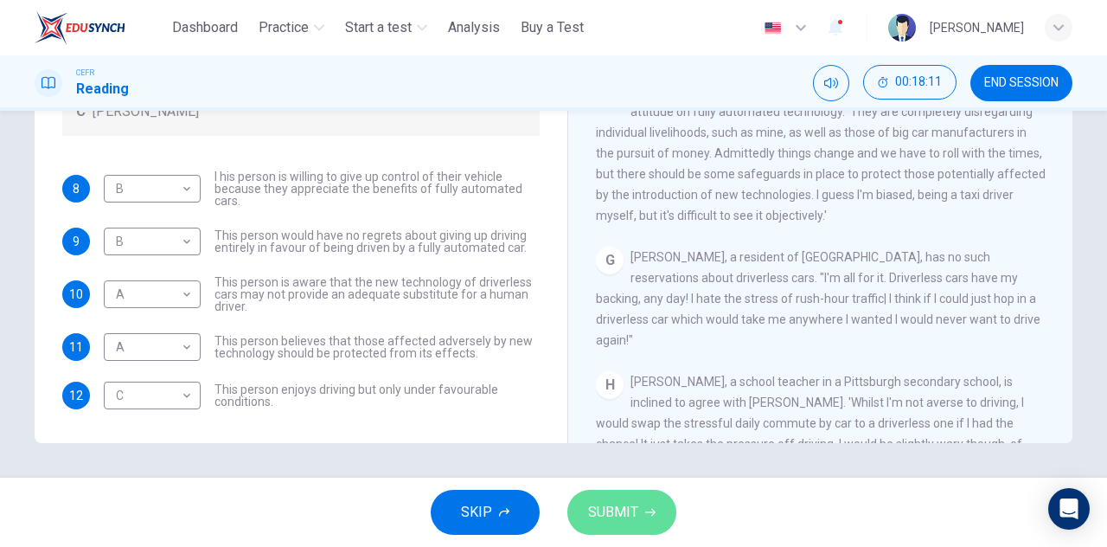
click at [664, 516] on button "SUBMIT" at bounding box center [622, 512] width 109 height 45
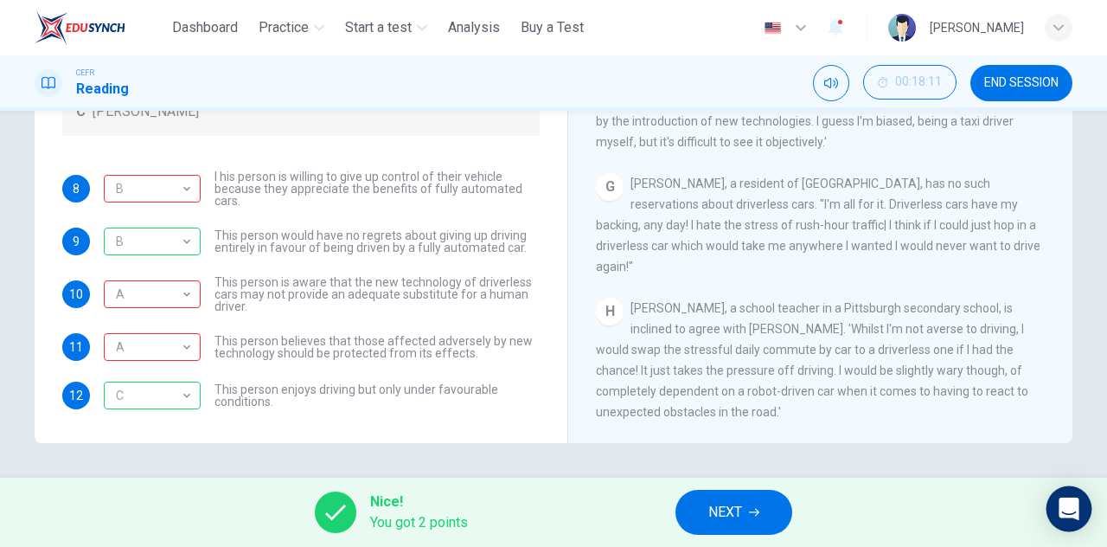
click at [1063, 517] on icon "Open Intercom Messenger" at bounding box center [1069, 508] width 22 height 22
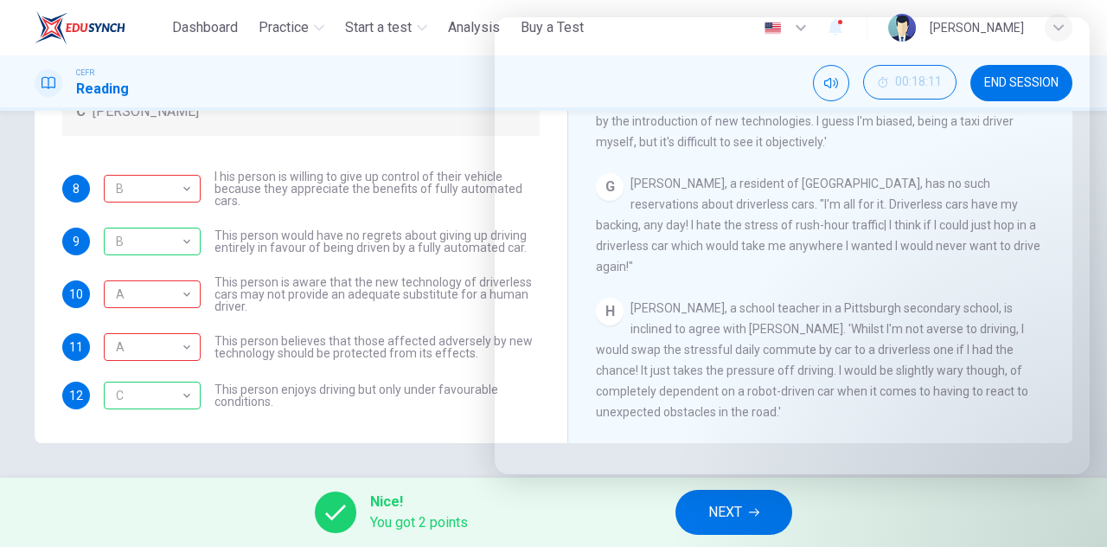
click at [453, 444] on div "Questions 8 - 12 Look at the following statements, and the list of people. Matc…" at bounding box center [553, 294] width 1107 height 367
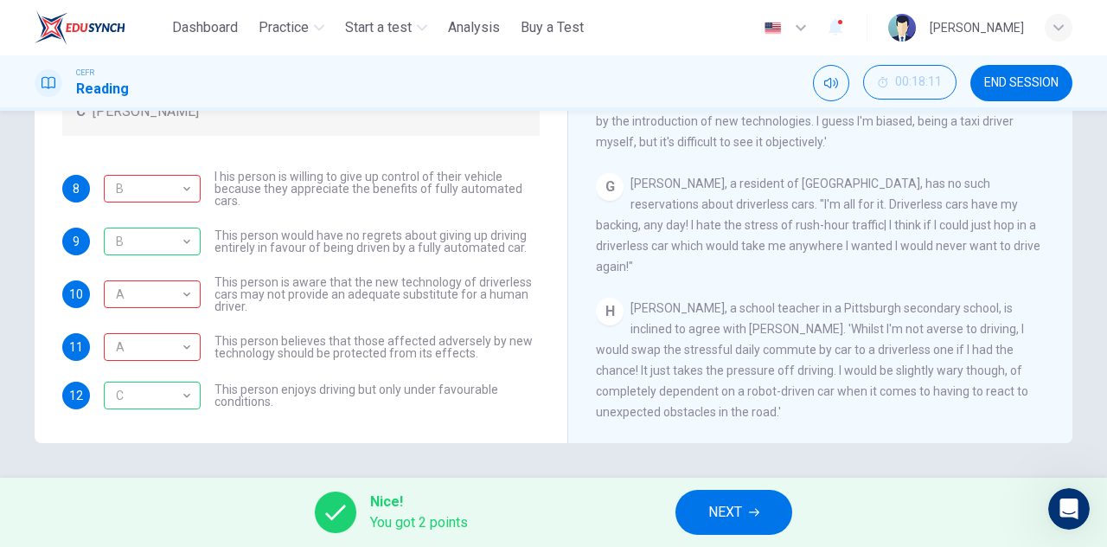
scroll to position [0, 0]
click at [1035, 88] on span "END SESSION" at bounding box center [1022, 83] width 74 height 14
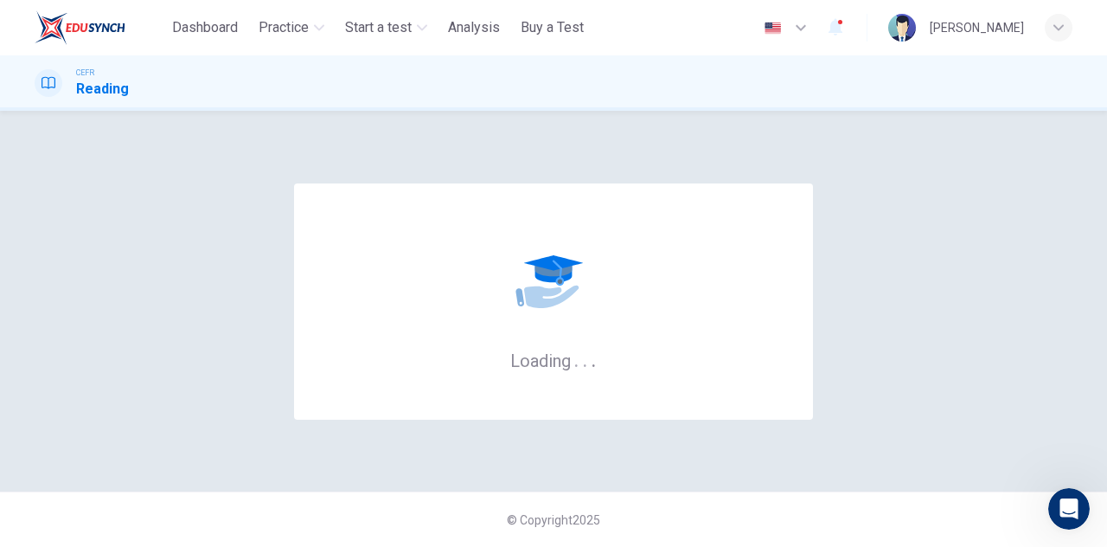
click at [1061, 26] on icon "button" at bounding box center [1059, 27] width 10 height 10
